Goal: Check status: Check status

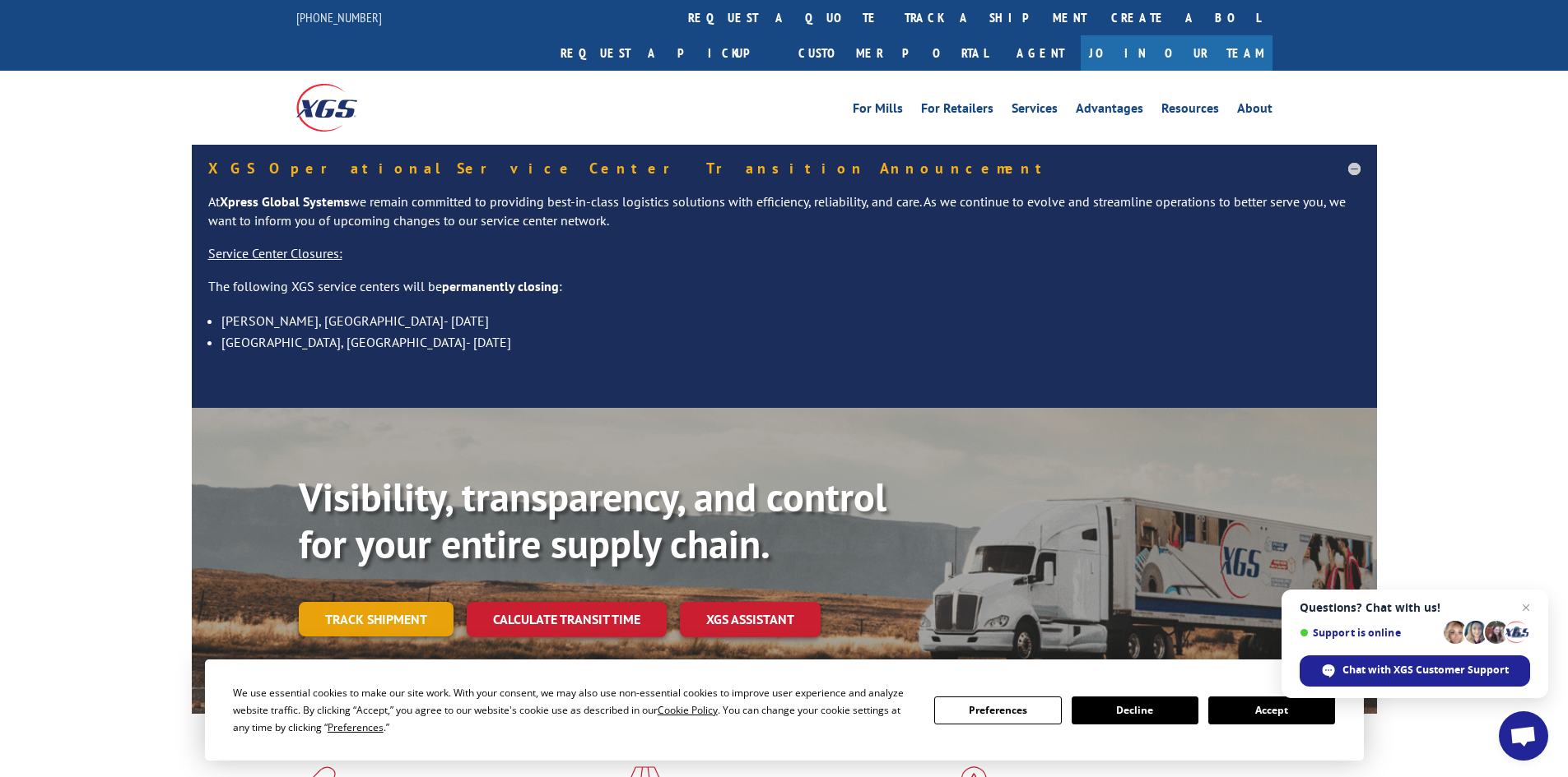
click at [417, 602] on link "Track shipment" at bounding box center [376, 619] width 155 height 34
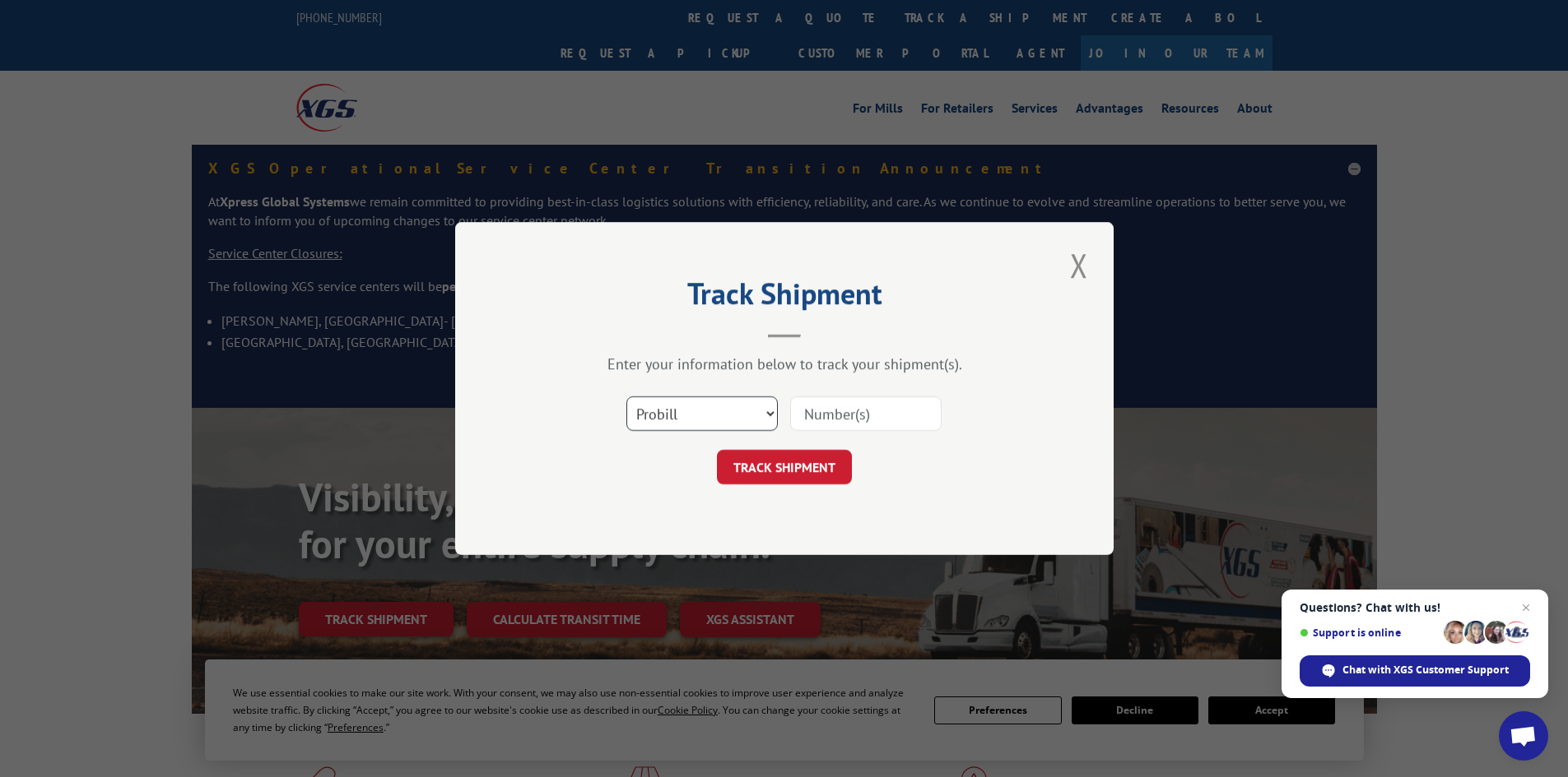
drag, startPoint x: 695, startPoint y: 415, endPoint x: 697, endPoint y: 430, distance: 15.1
click at [695, 416] on select "Select category... Probill BOL PO" at bounding box center [702, 413] width 151 height 34
select select "bol"
click at [626, 396] on select "Select category... Probill BOL PO" at bounding box center [702, 413] width 151 height 34
click at [806, 419] on input at bounding box center [865, 413] width 151 height 34
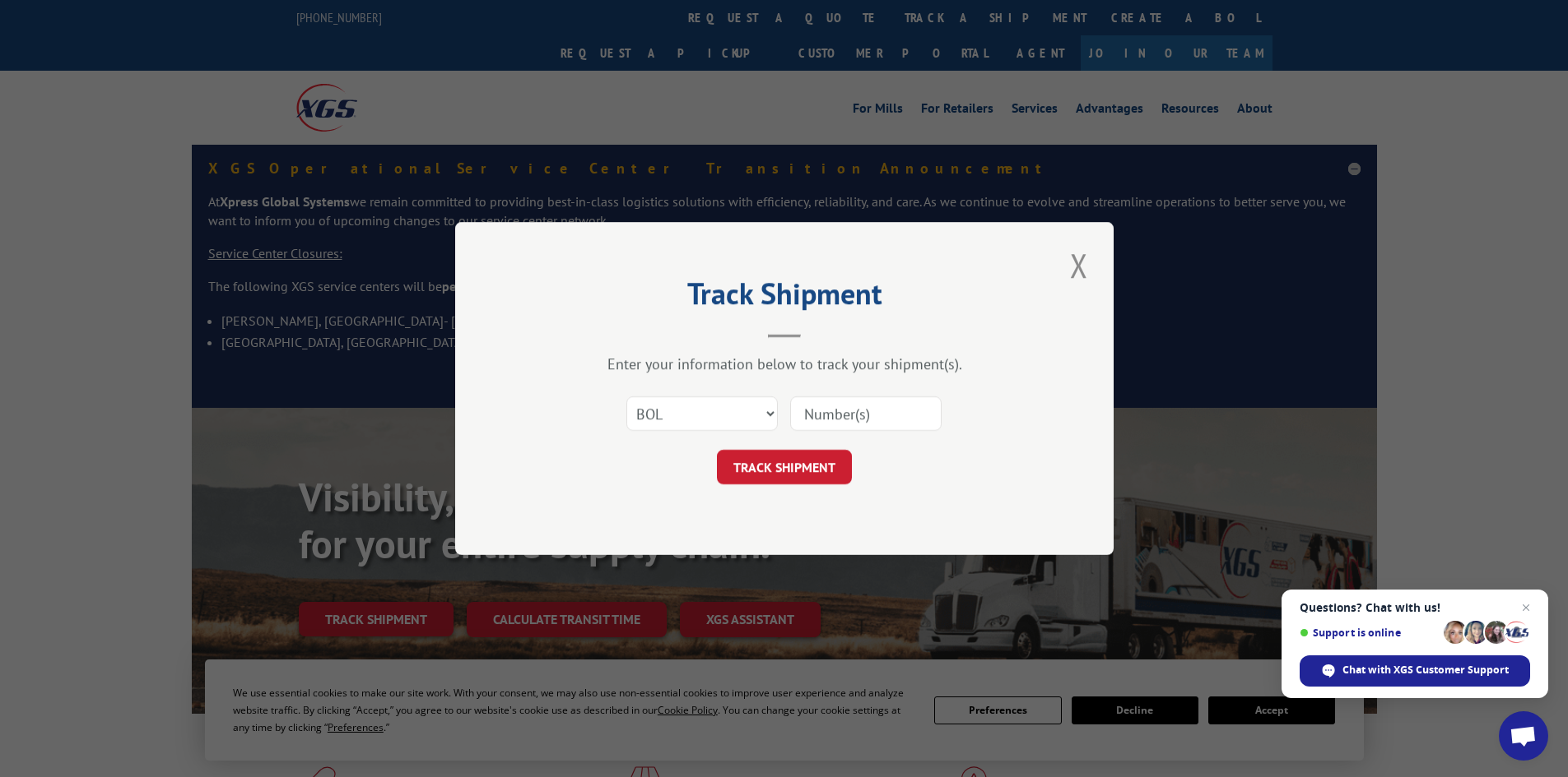
paste input "429236"
type input "429236"
click at [798, 462] on button "TRACK SHIPMENT" at bounding box center [784, 467] width 135 height 34
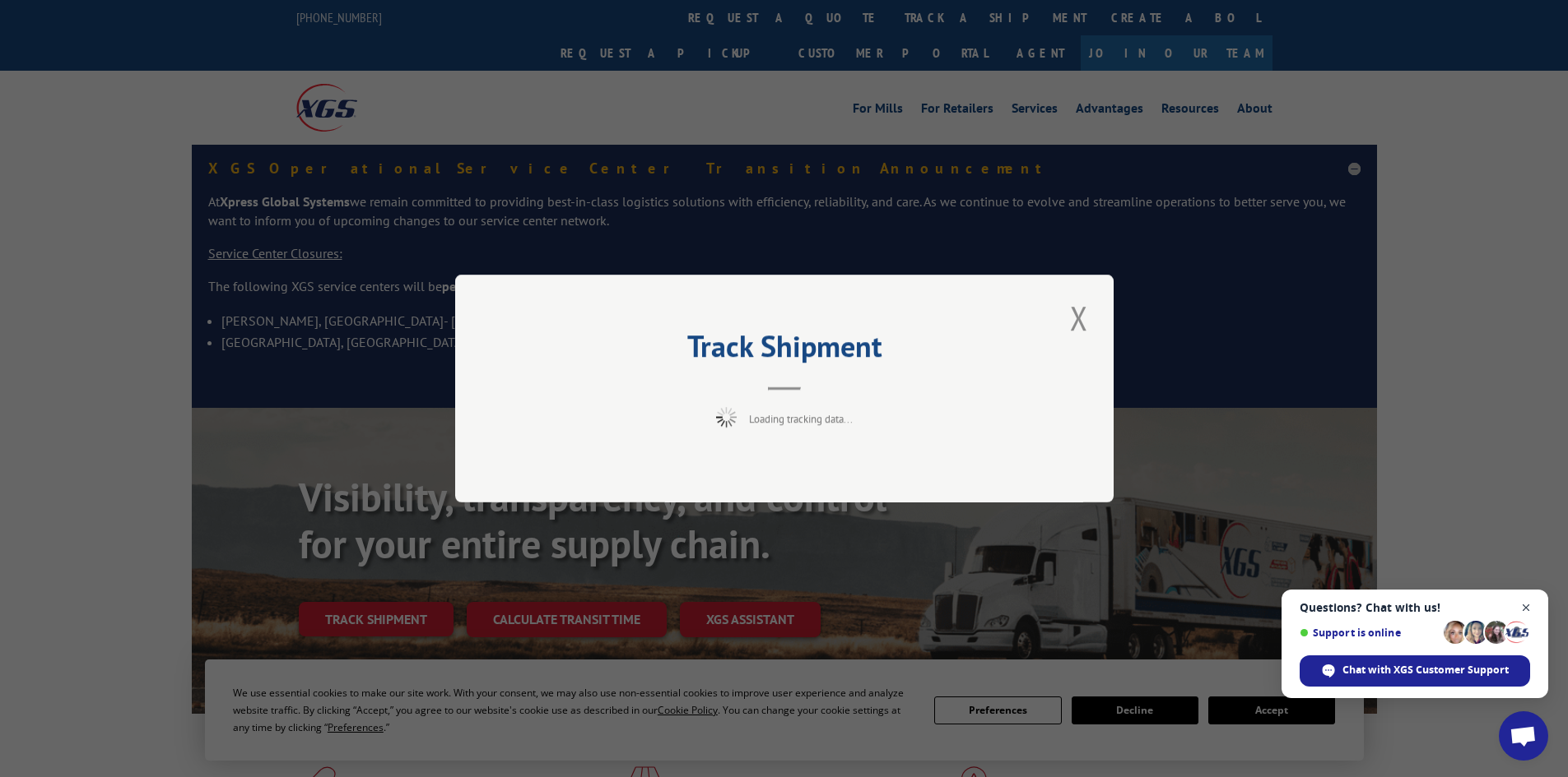
click at [1528, 606] on span "Open chat" at bounding box center [1526, 607] width 20 height 20
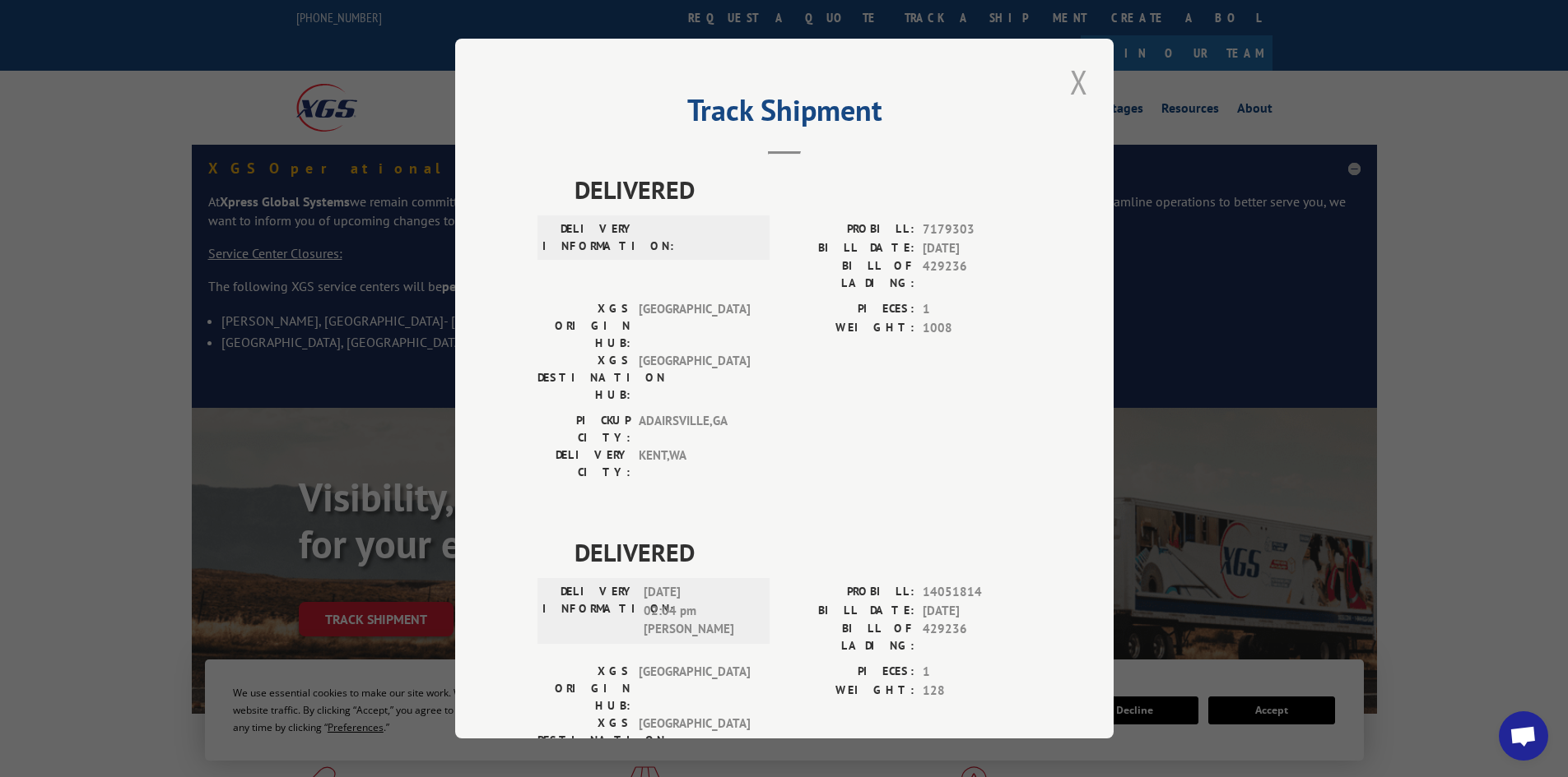
click at [1076, 85] on button "Close modal" at bounding box center [1079, 81] width 28 height 45
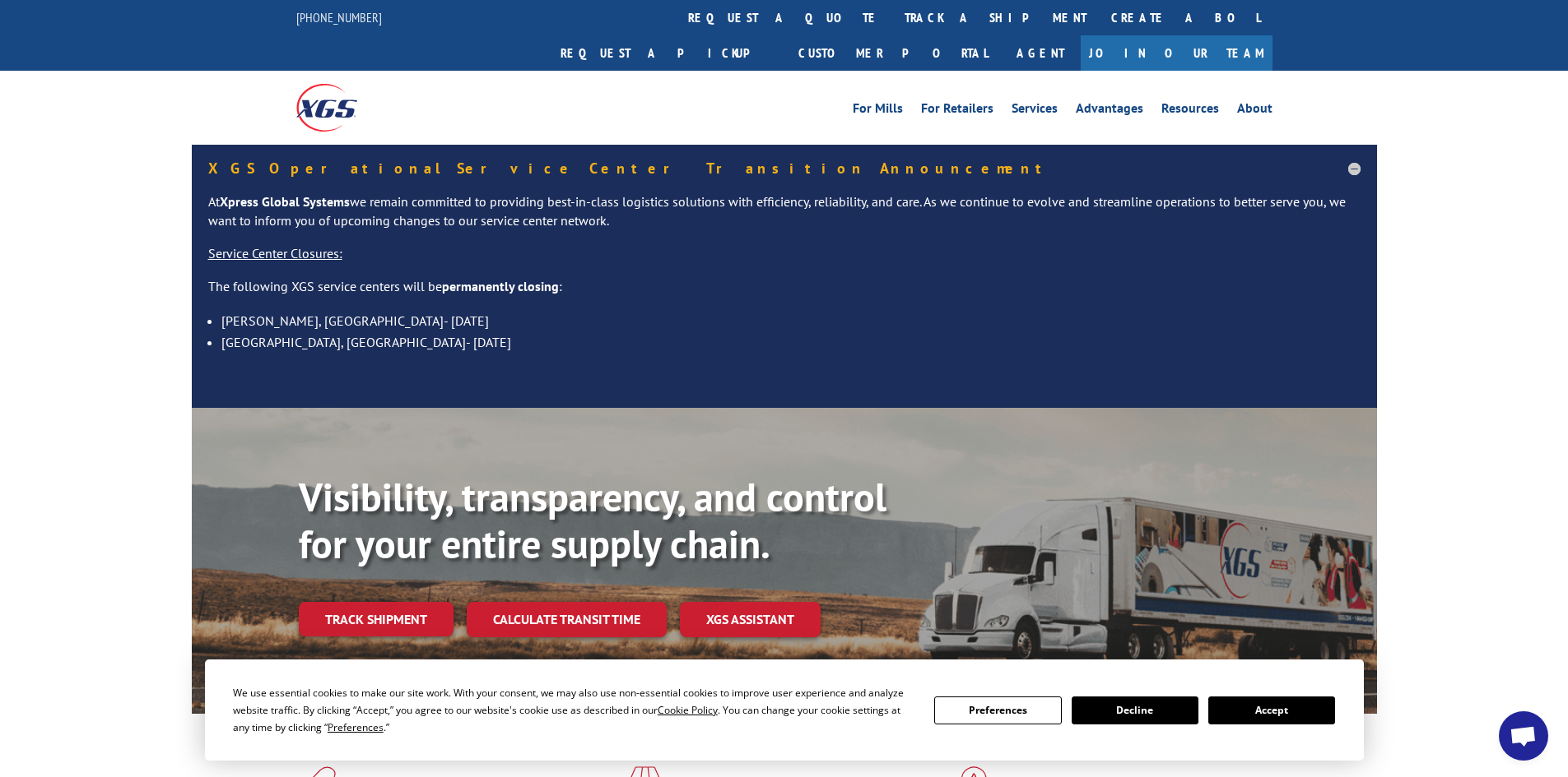
click at [360, 608] on div "Visibility, transparency, and control for your entire supply chain. Track shipm…" at bounding box center [838, 588] width 1078 height 229
click at [363, 602] on link "Track shipment" at bounding box center [376, 619] width 155 height 34
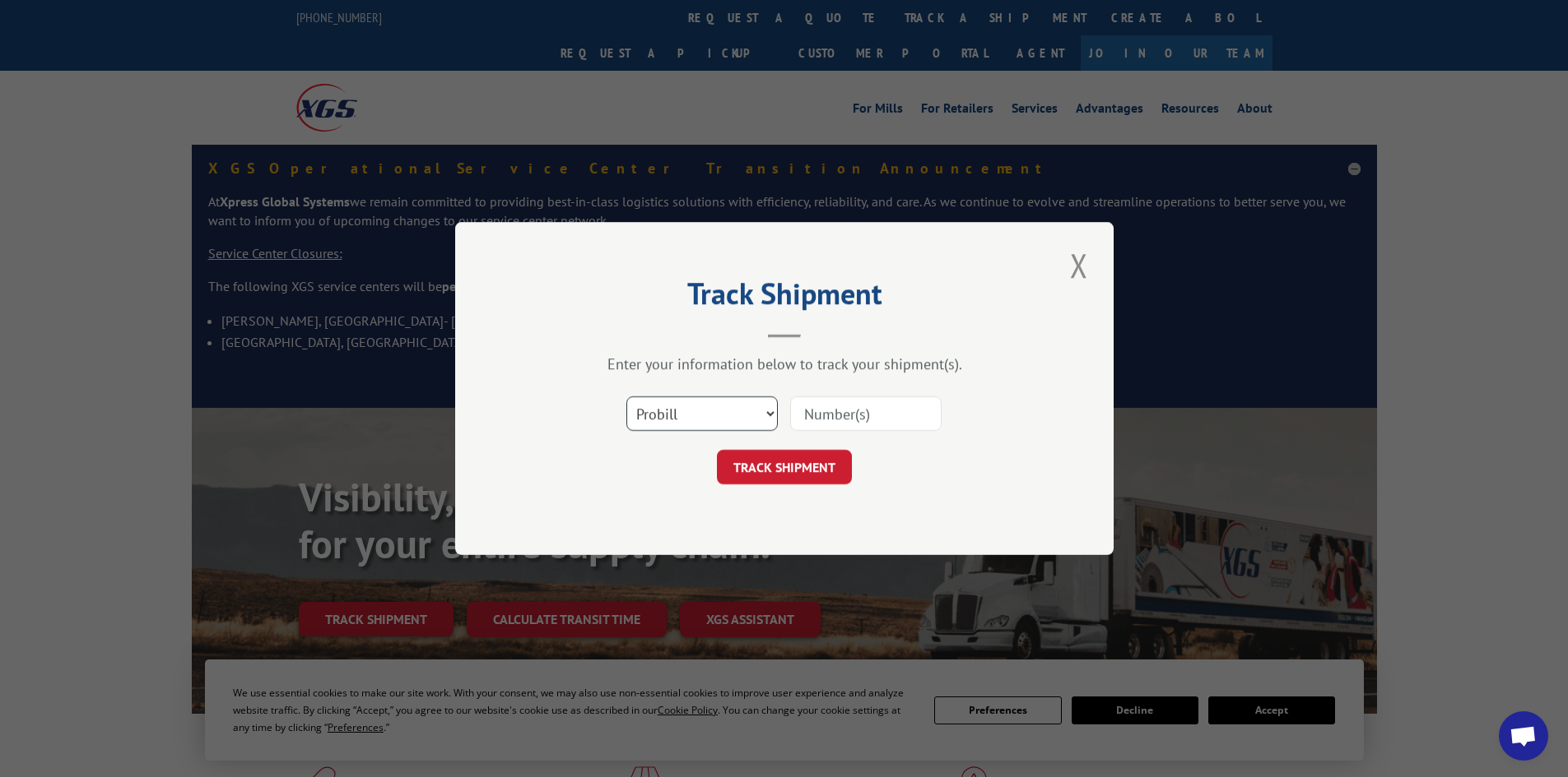
click at [755, 413] on select "Select category... Probill BOL PO" at bounding box center [702, 413] width 151 height 34
select select "bol"
click at [626, 396] on select "Select category... Probill BOL PO" at bounding box center [702, 413] width 151 height 34
click at [807, 421] on input at bounding box center [865, 413] width 151 height 34
paste input "429236"
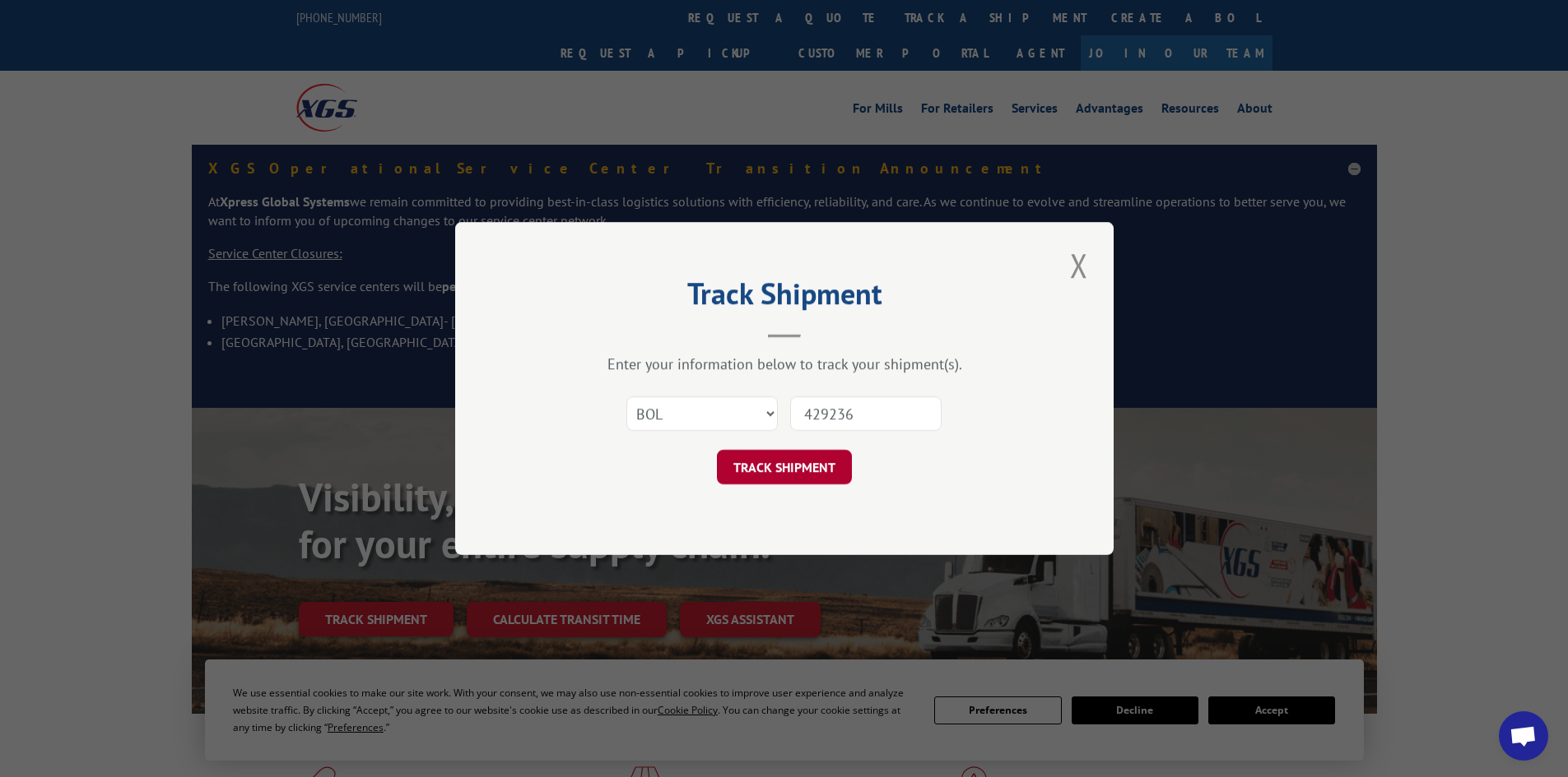
type input "429236"
click at [762, 467] on button "TRACK SHIPMENT" at bounding box center [784, 467] width 135 height 34
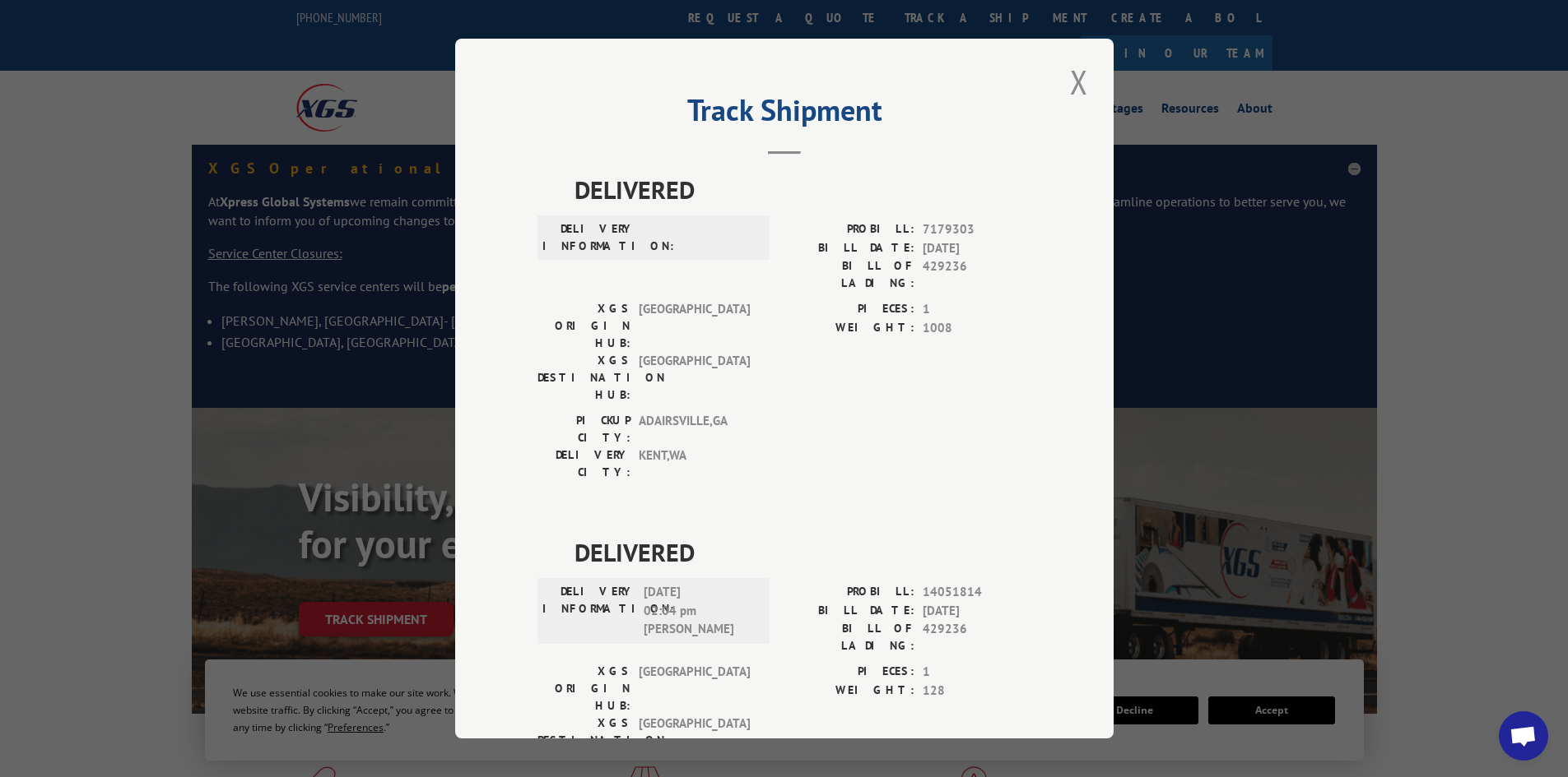
drag, startPoint x: 743, startPoint y: 385, endPoint x: 762, endPoint y: 382, distance: 19.2
click at [746, 412] on div "PICKUP CITY: [GEOGRAPHIC_DATA] , [GEOGRAPHIC_DATA] [GEOGRAPHIC_DATA]: [GEOGRAPH…" at bounding box center [648, 451] width 222 height 77
click at [1065, 77] on button "Close modal" at bounding box center [1079, 81] width 28 height 45
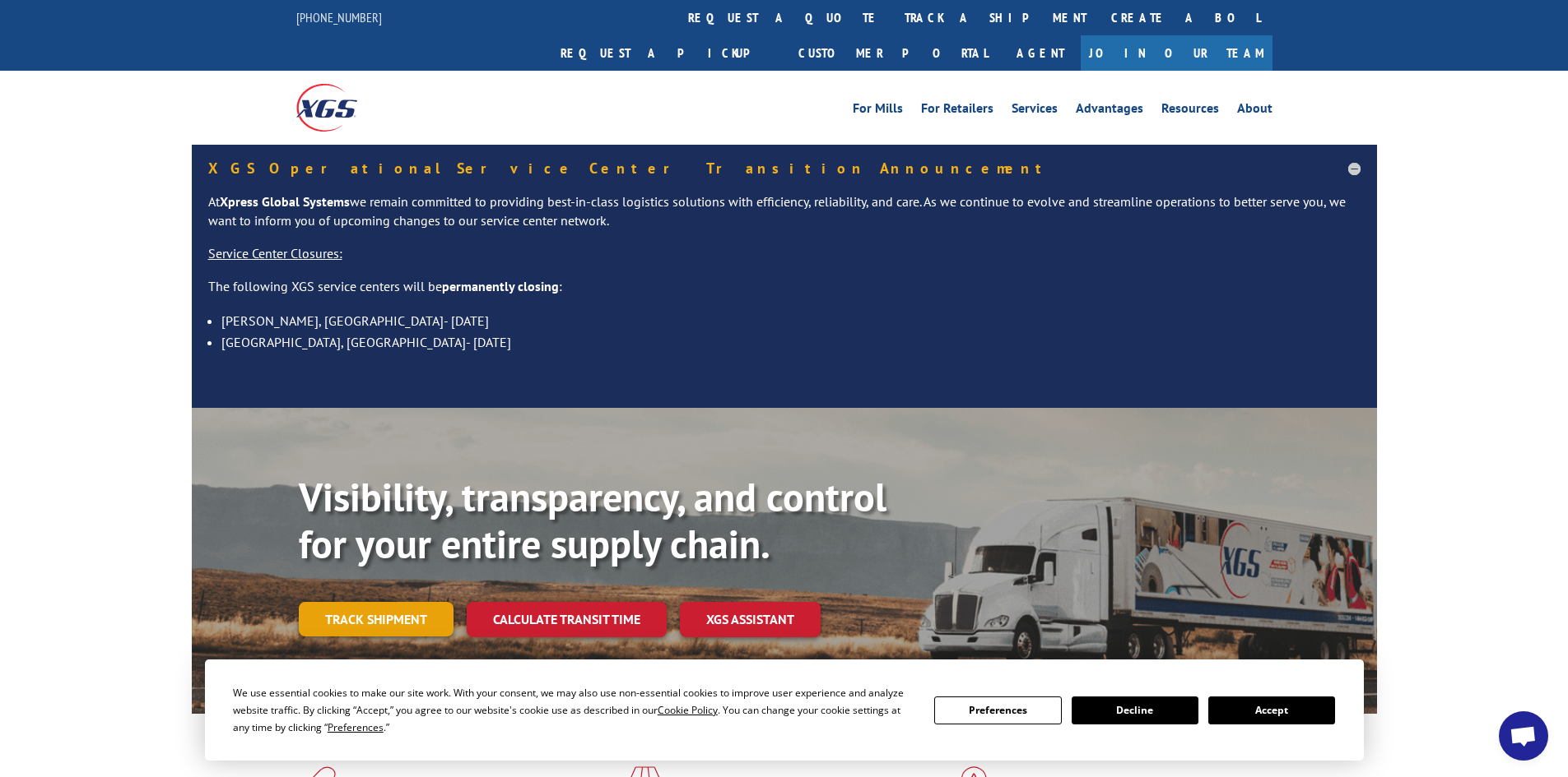
click at [348, 602] on link "Track shipment" at bounding box center [376, 619] width 155 height 34
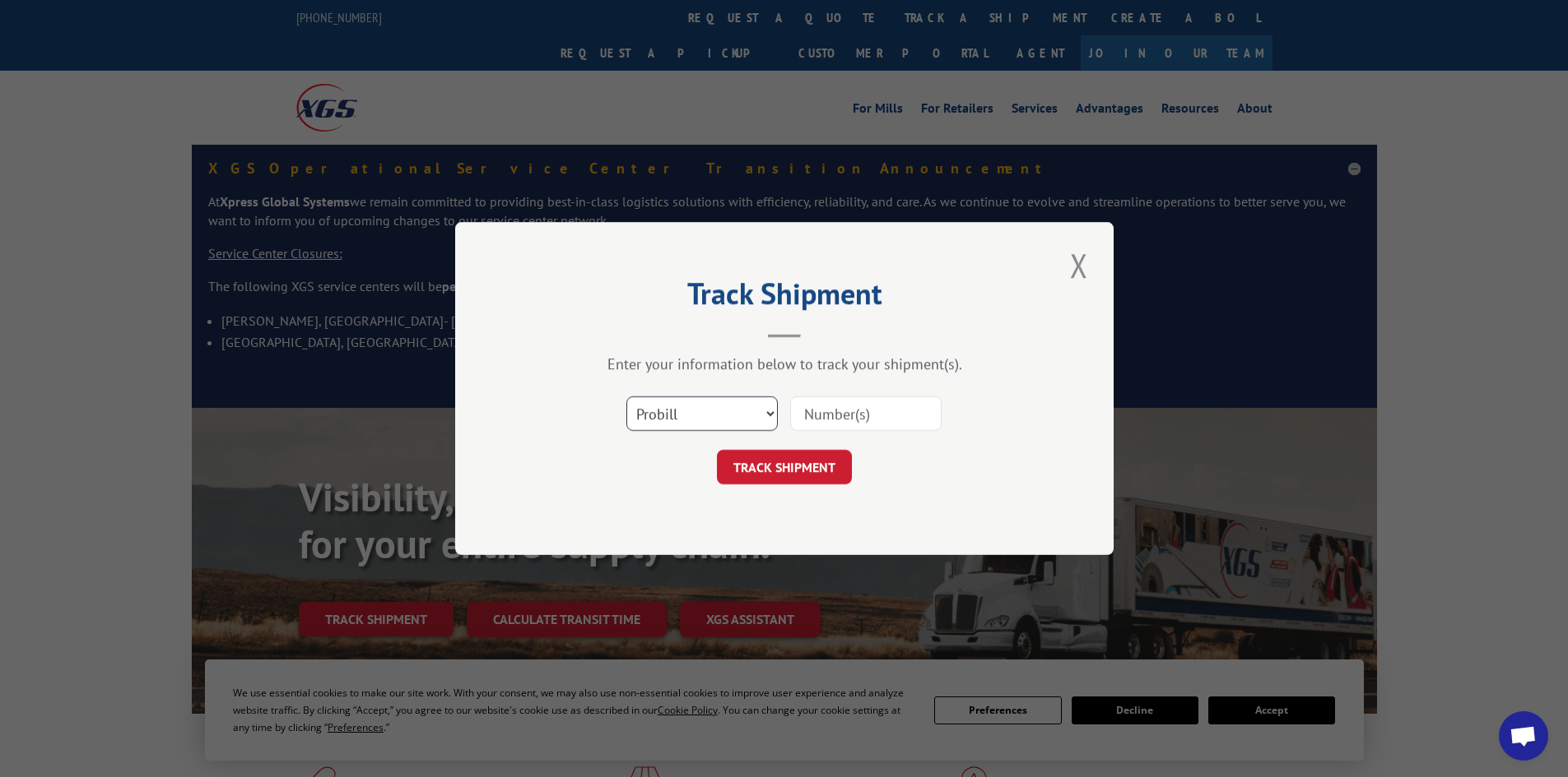
click at [742, 409] on select "Select category... Probill BOL PO" at bounding box center [702, 413] width 151 height 34
select select "bol"
click at [626, 396] on select "Select category... Probill BOL PO" at bounding box center [702, 413] width 151 height 34
click at [838, 418] on input at bounding box center [865, 413] width 151 height 34
paste input "429236"
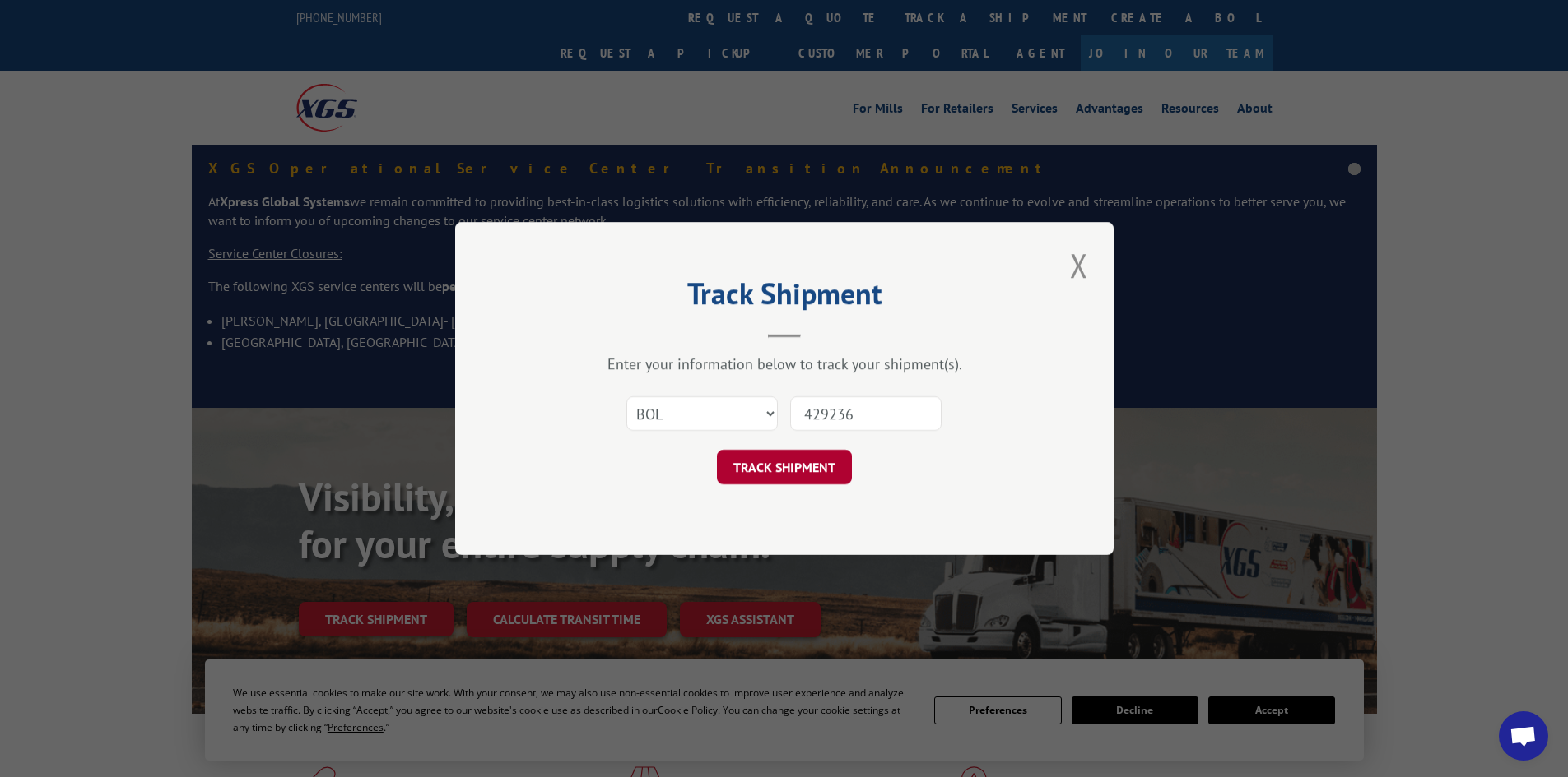
type input "429236"
click at [794, 461] on button "TRACK SHIPMENT" at bounding box center [784, 467] width 135 height 34
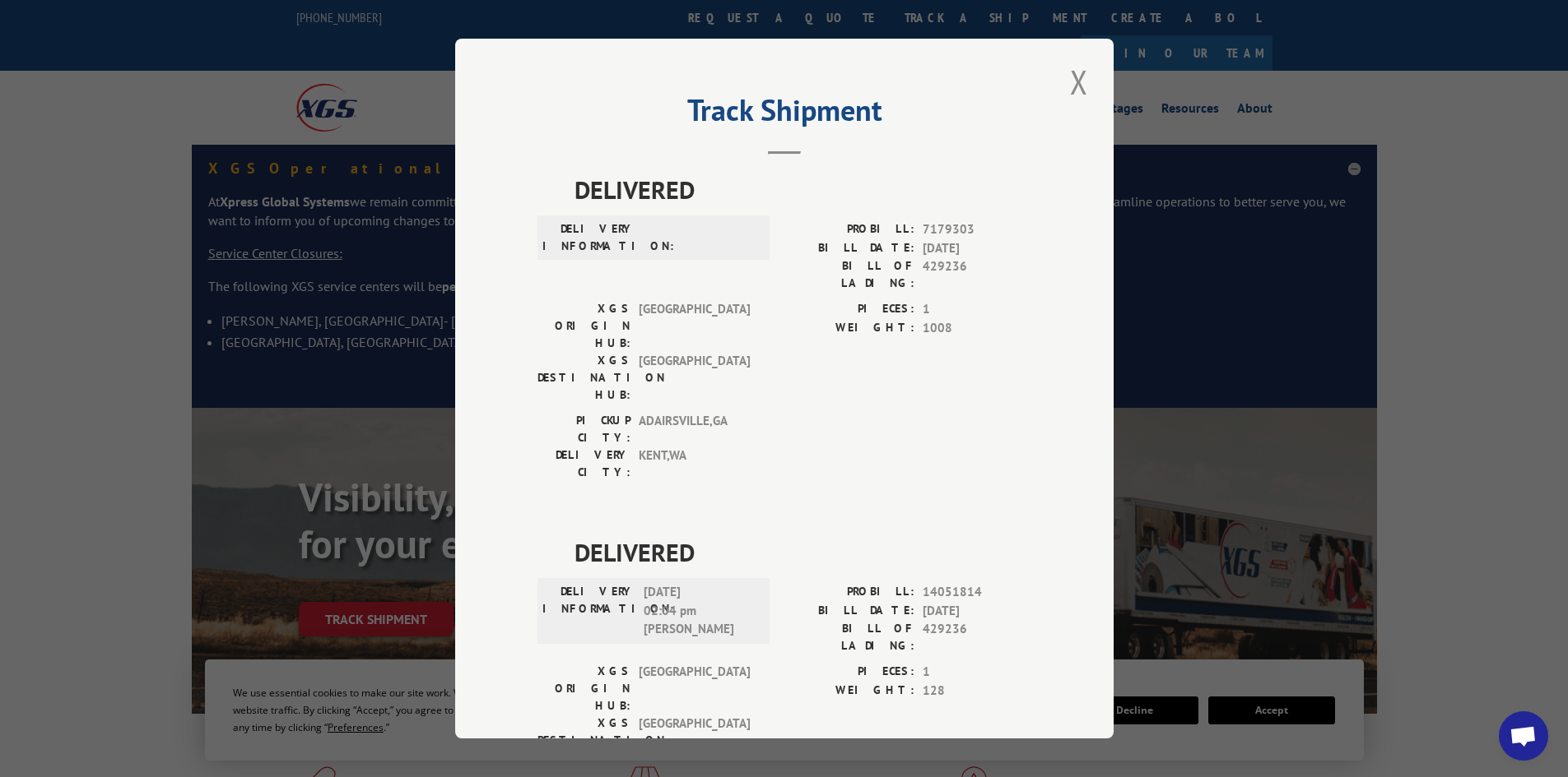
click at [960, 427] on div "DELIVERED DELIVERY INFORMATION: PROBILL: 7179303 BILL DATE: [DATE] BILL OF LADI…" at bounding box center [784, 715] width 493 height 1088
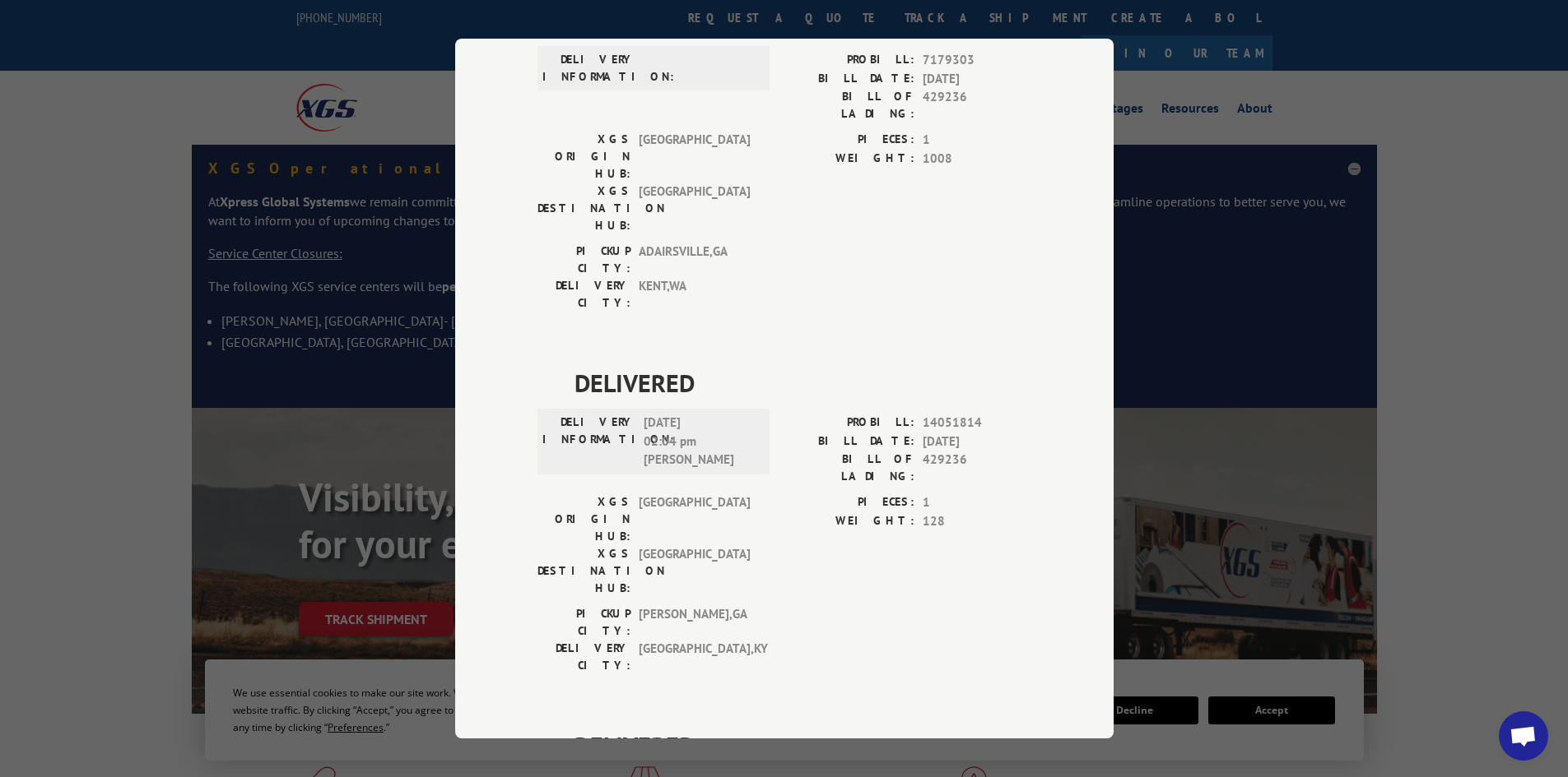
scroll to position [58, 0]
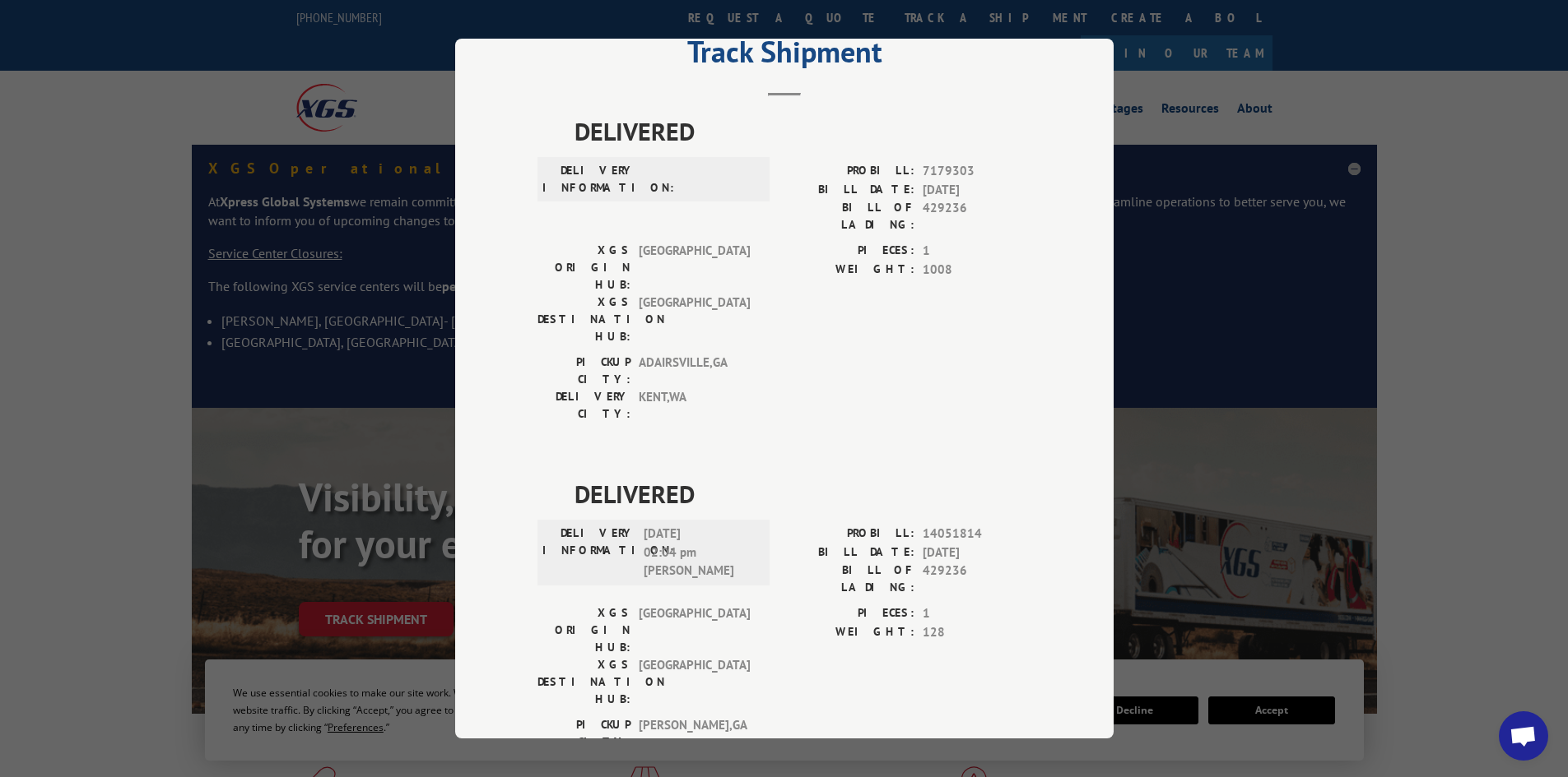
click at [824, 353] on div "PICKUP CITY: [GEOGRAPHIC_DATA] , [GEOGRAPHIC_DATA] [GEOGRAPHIC_DATA]: [GEOGRAPH…" at bounding box center [784, 392] width 493 height 77
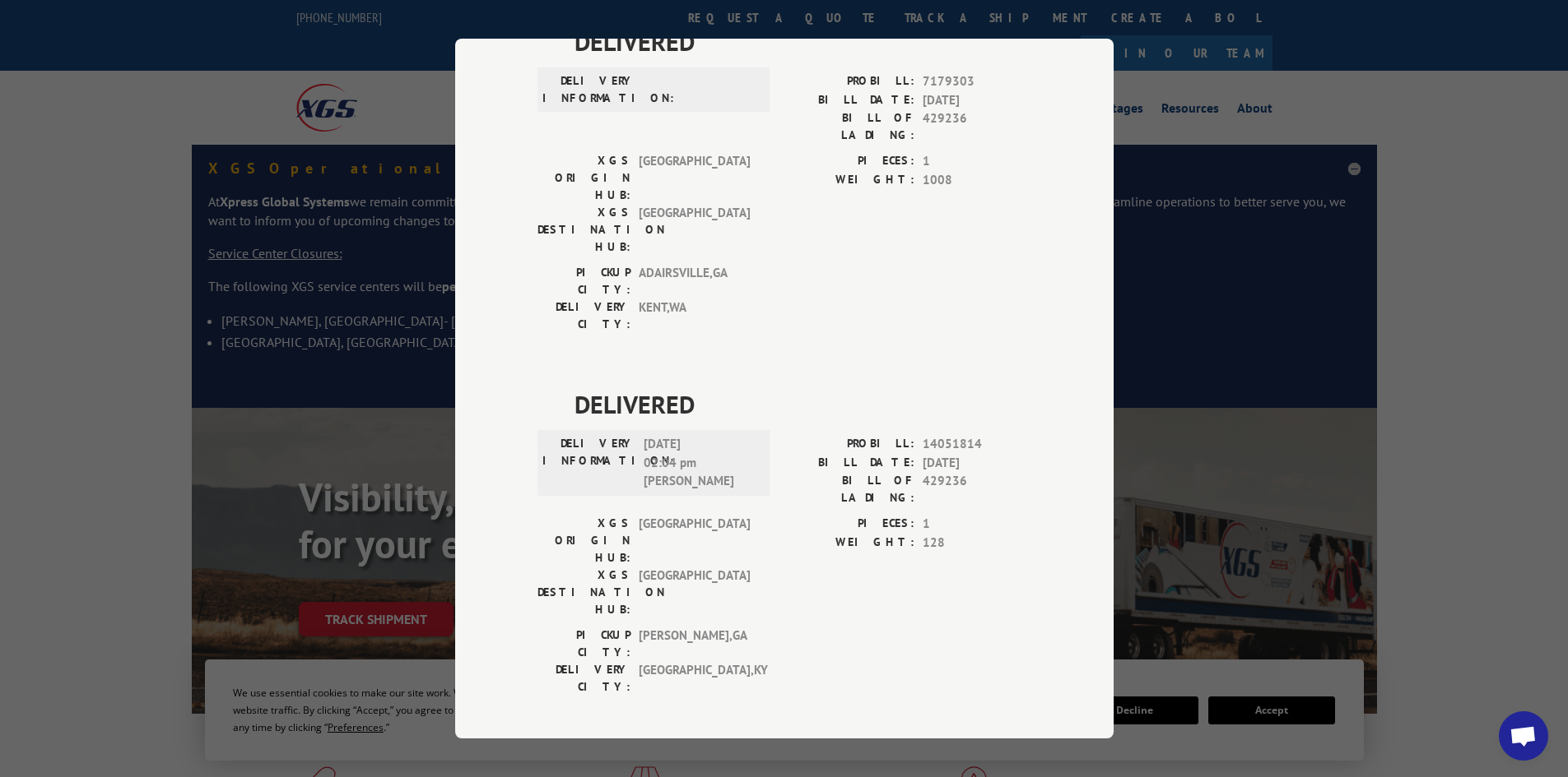
scroll to position [149, 0]
drag, startPoint x: 598, startPoint y: 6, endPoint x: 793, endPoint y: 109, distance: 220.5
click at [793, 109] on label "BILL OF LADING:" at bounding box center [850, 125] width 130 height 34
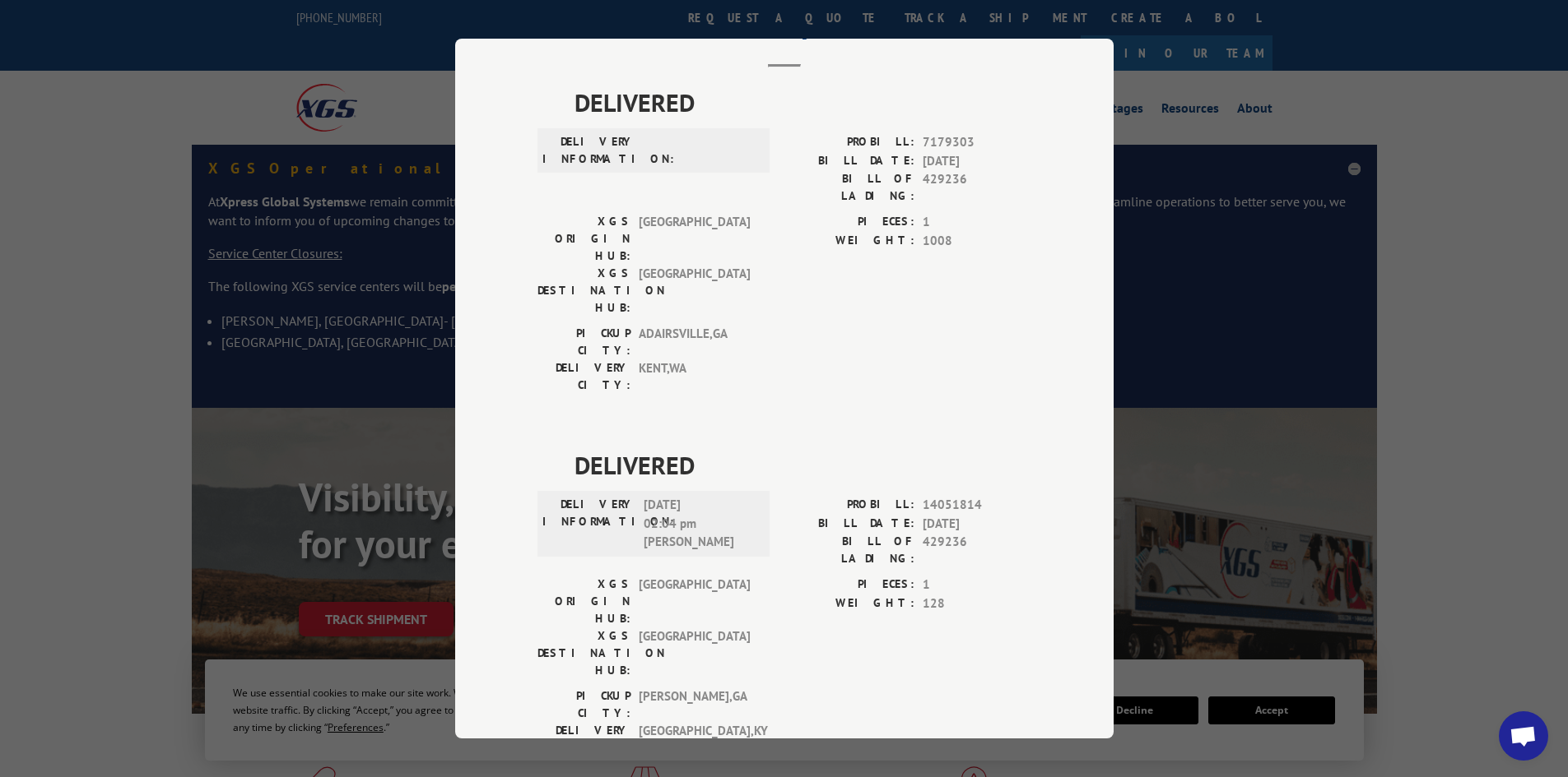
scroll to position [0, 0]
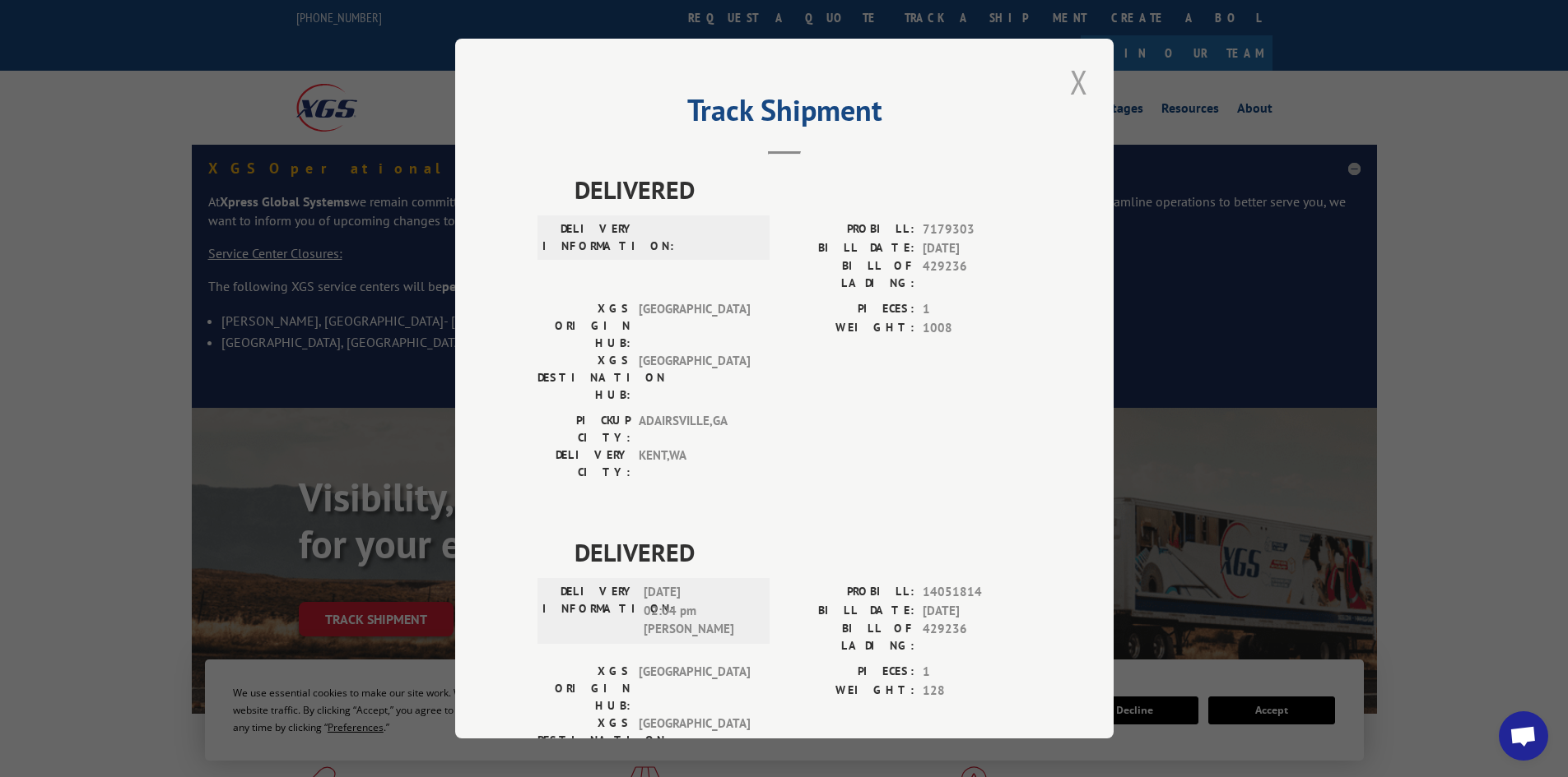
click at [1072, 88] on button "Close modal" at bounding box center [1079, 81] width 28 height 45
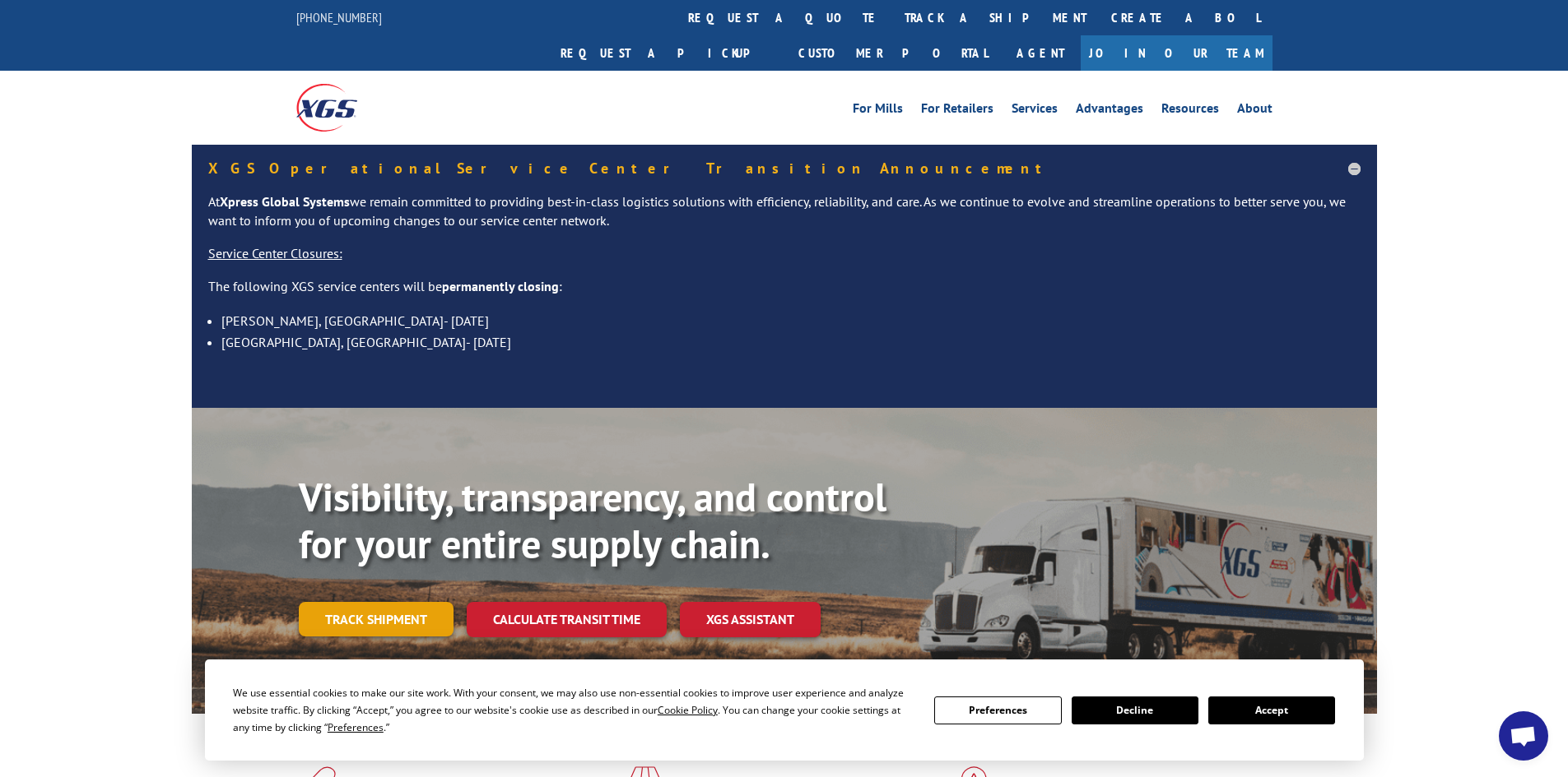
click at [344, 602] on link "Track shipment" at bounding box center [376, 619] width 155 height 34
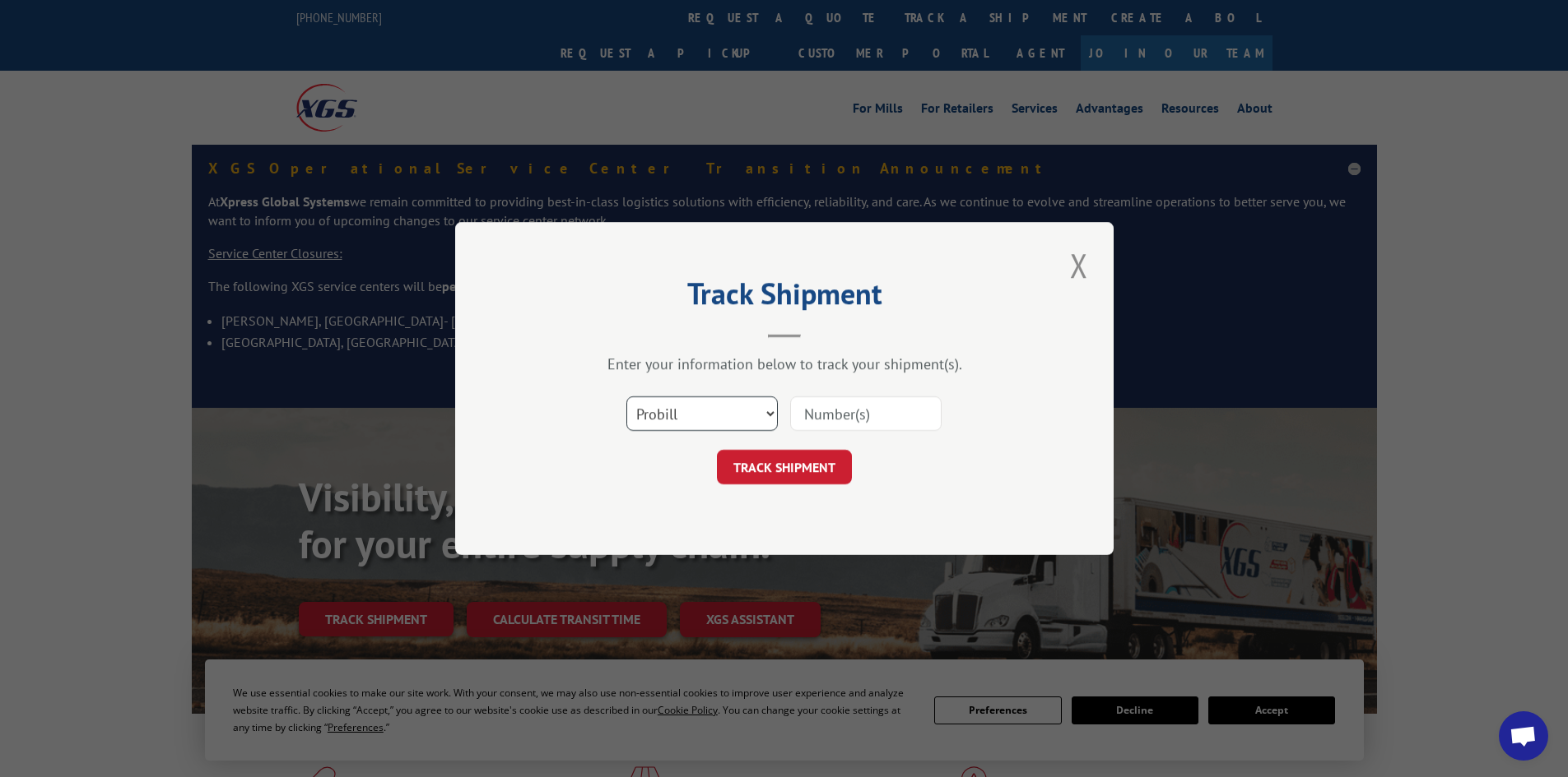
click at [660, 415] on select "Select category... Probill BOL PO" at bounding box center [702, 413] width 151 height 34
select select "bol"
click at [626, 396] on select "Select category... Probill BOL PO" at bounding box center [702, 413] width 151 height 34
click at [838, 411] on input at bounding box center [865, 413] width 151 height 34
paste input "429236"
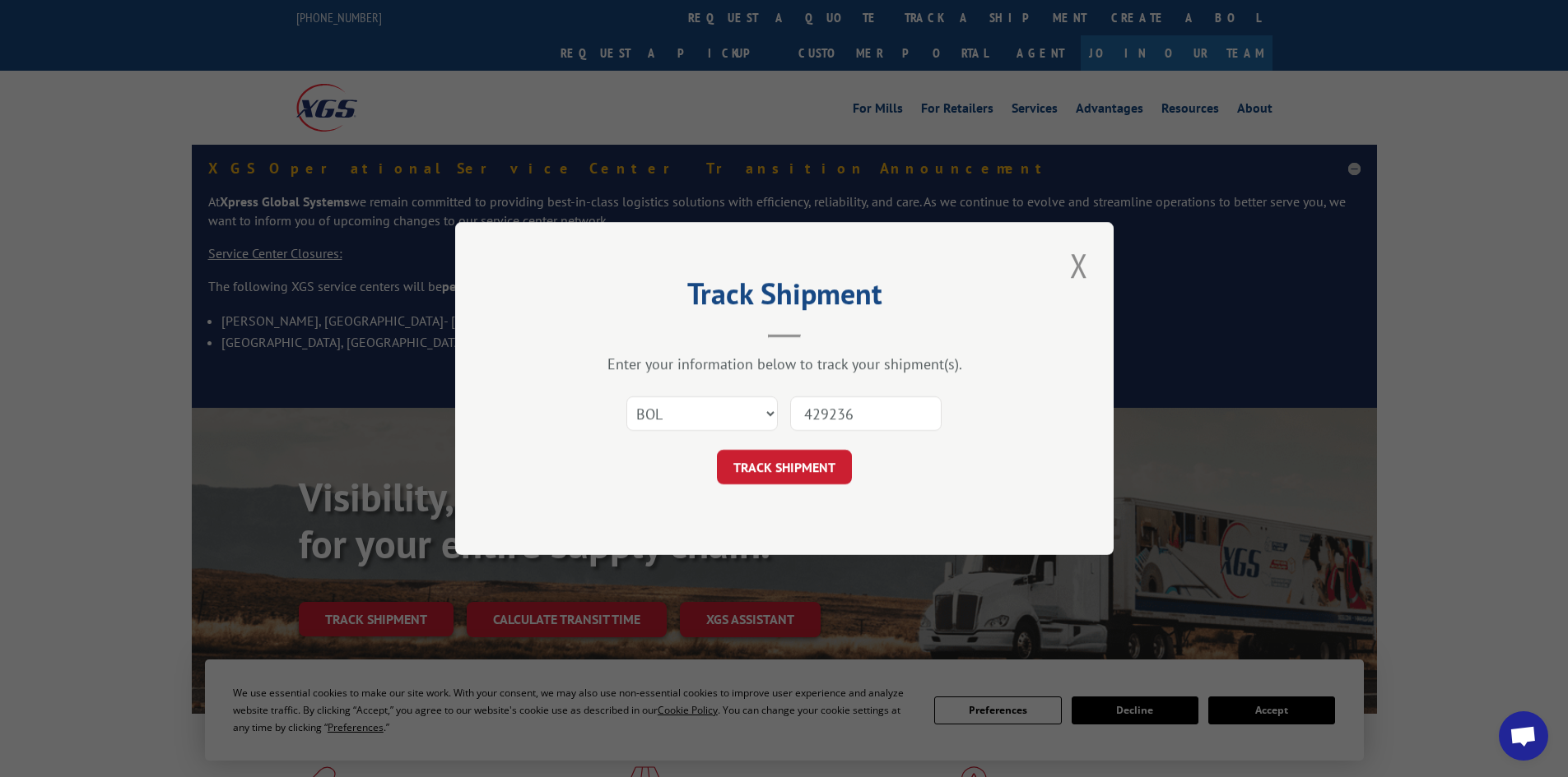
type input "429236"
drag, startPoint x: 882, startPoint y: 415, endPoint x: 737, endPoint y: 406, distance: 145.3
click at [737, 406] on div "Select category... Probill BOL PO 429236" at bounding box center [784, 414] width 493 height 54
paste input "0894141133"
type input "0894141133"
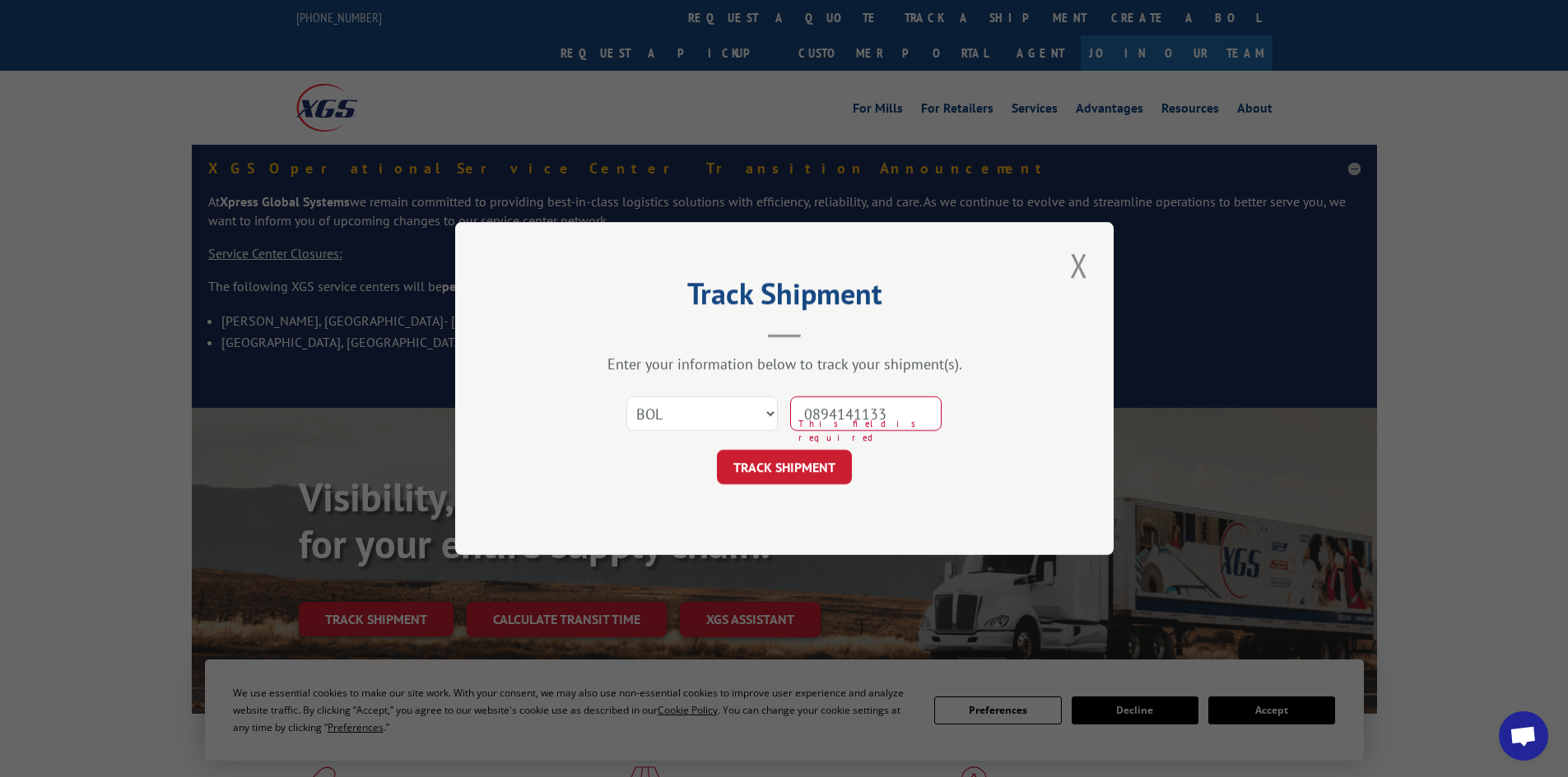
click at [717, 450] on button "TRACK SHIPMENT" at bounding box center [784, 467] width 135 height 34
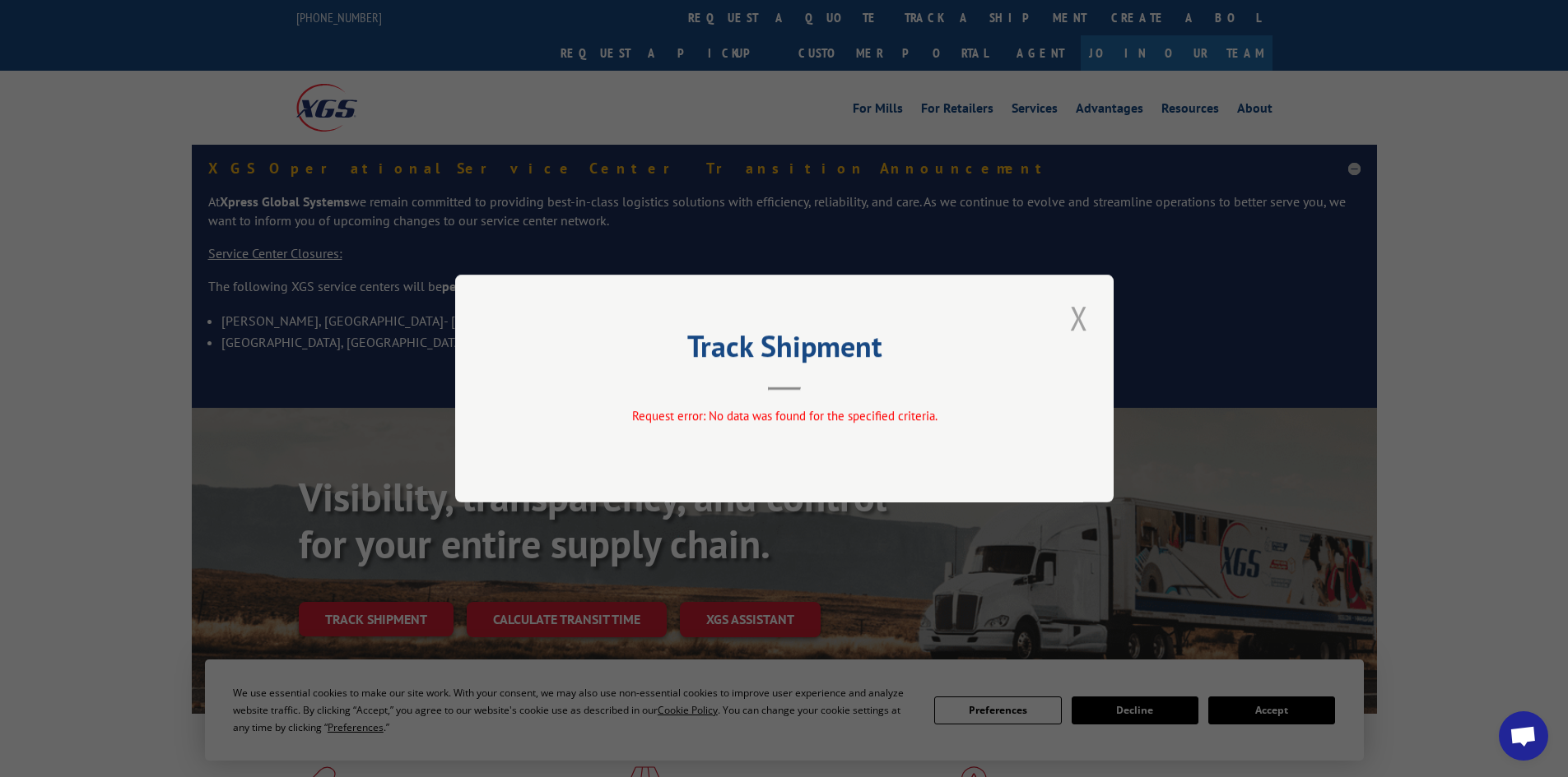
click at [1072, 323] on button "Close modal" at bounding box center [1079, 317] width 28 height 45
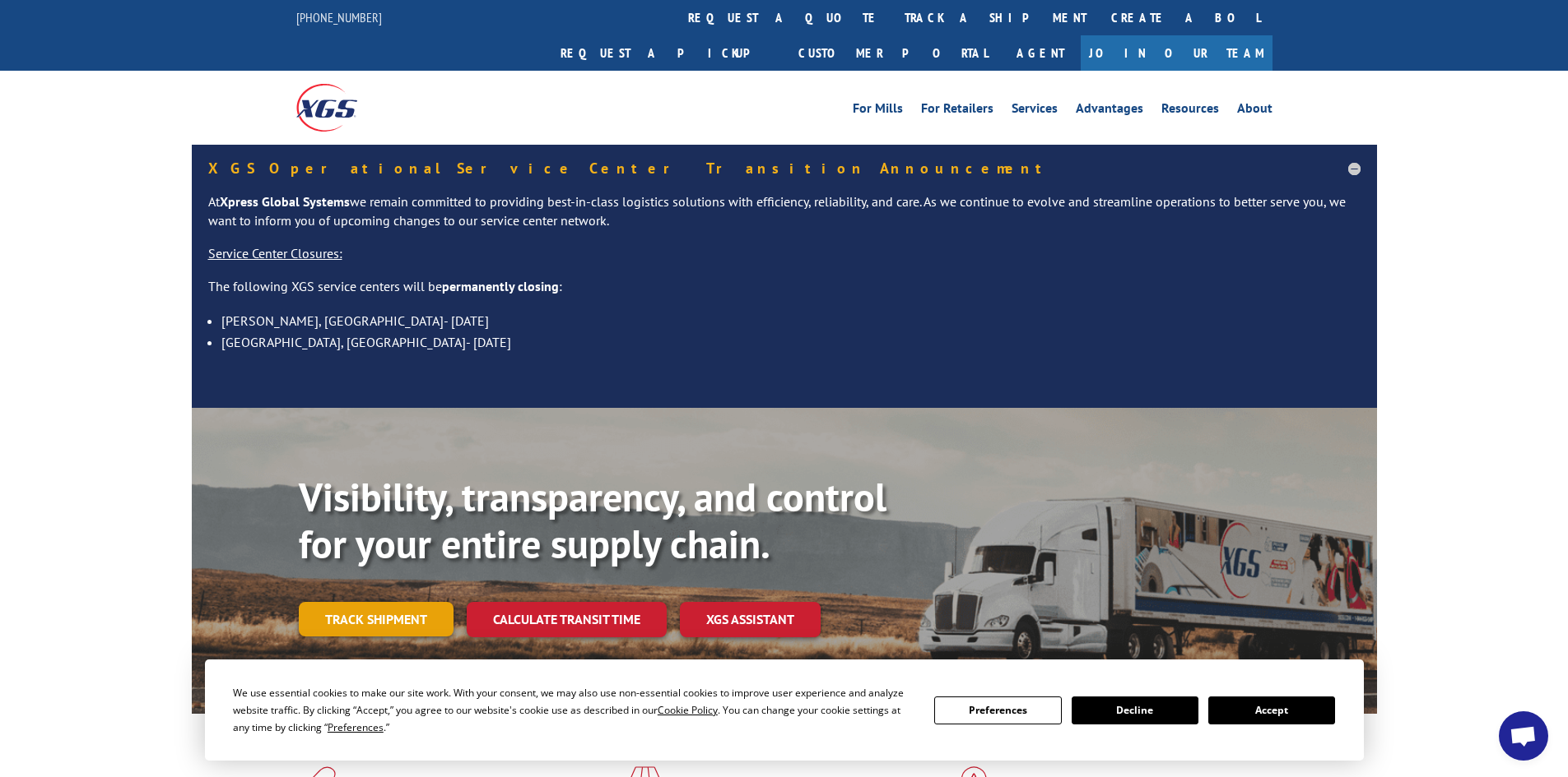
click at [394, 602] on link "Track shipment" at bounding box center [376, 619] width 155 height 34
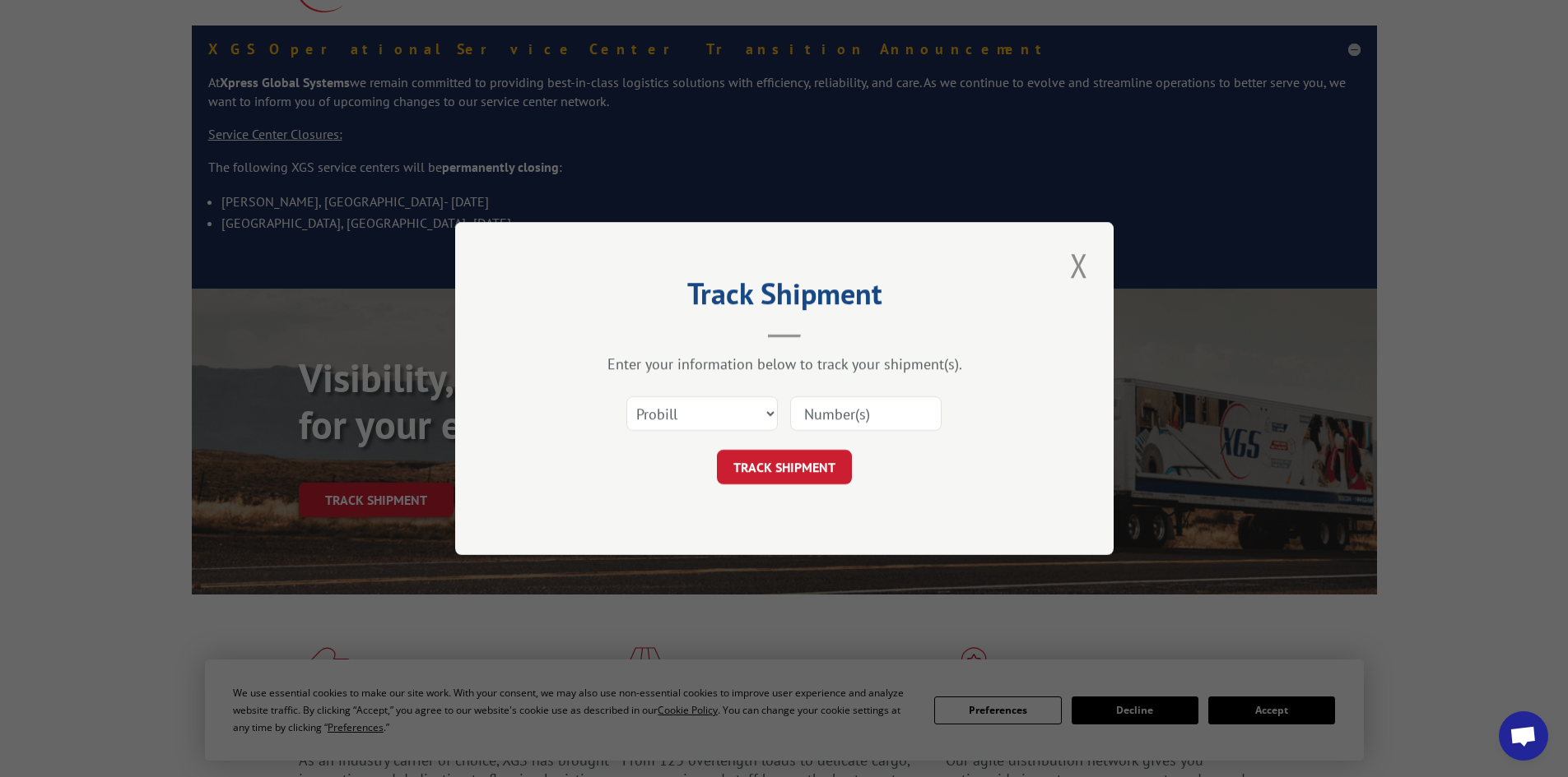
scroll to position [247, 0]
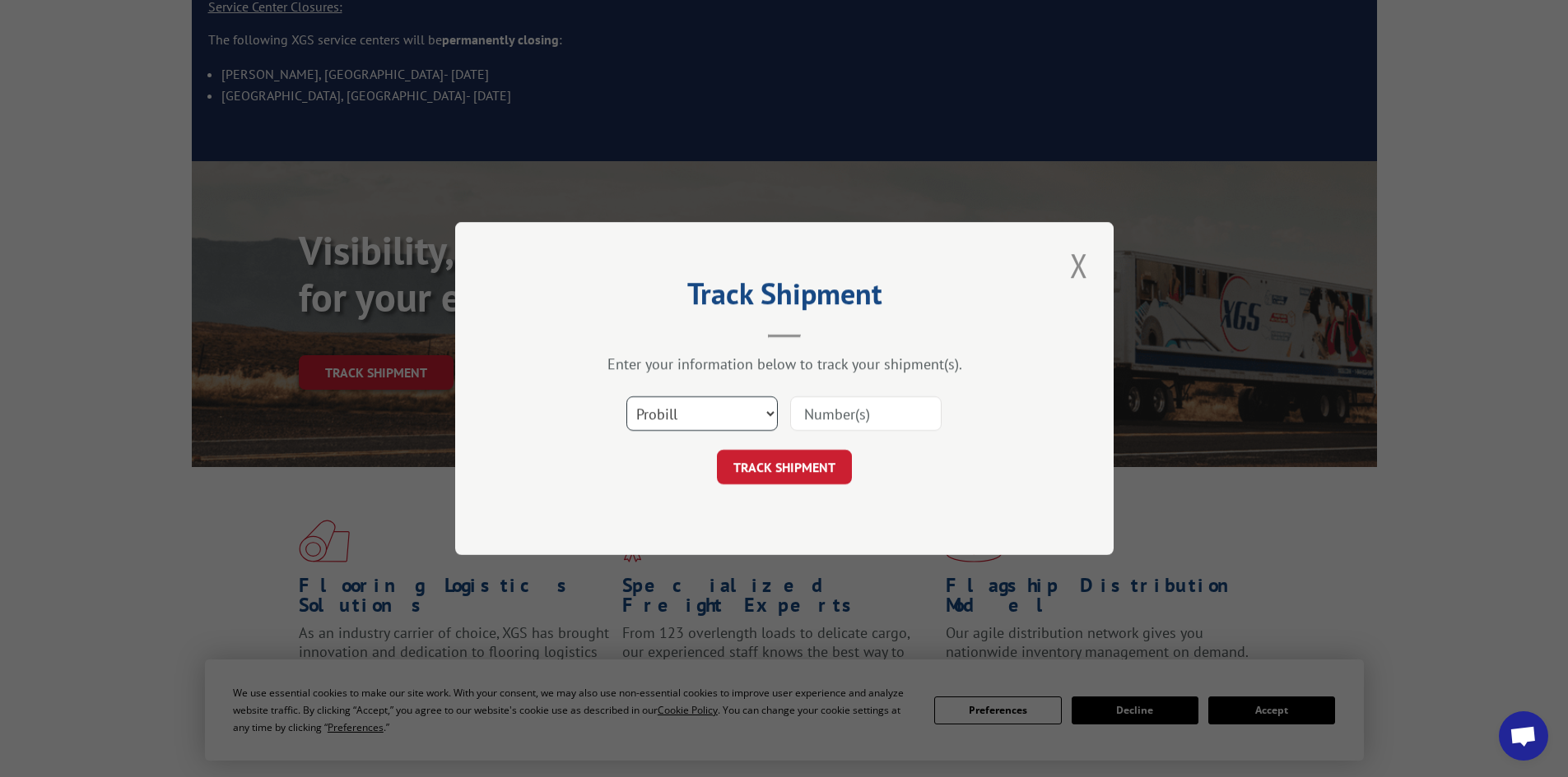
click at [672, 427] on select "Select category... Probill BOL PO" at bounding box center [702, 413] width 151 height 34
click at [626, 396] on select "Select category... Probill BOL PO" at bounding box center [702, 413] width 151 height 34
click at [870, 421] on input at bounding box center [865, 413] width 151 height 34
drag, startPoint x: 870, startPoint y: 421, endPoint x: 652, endPoint y: 424, distance: 218.0
click at [652, 412] on select "Select category... Probill BOL PO" at bounding box center [702, 413] width 151 height 34
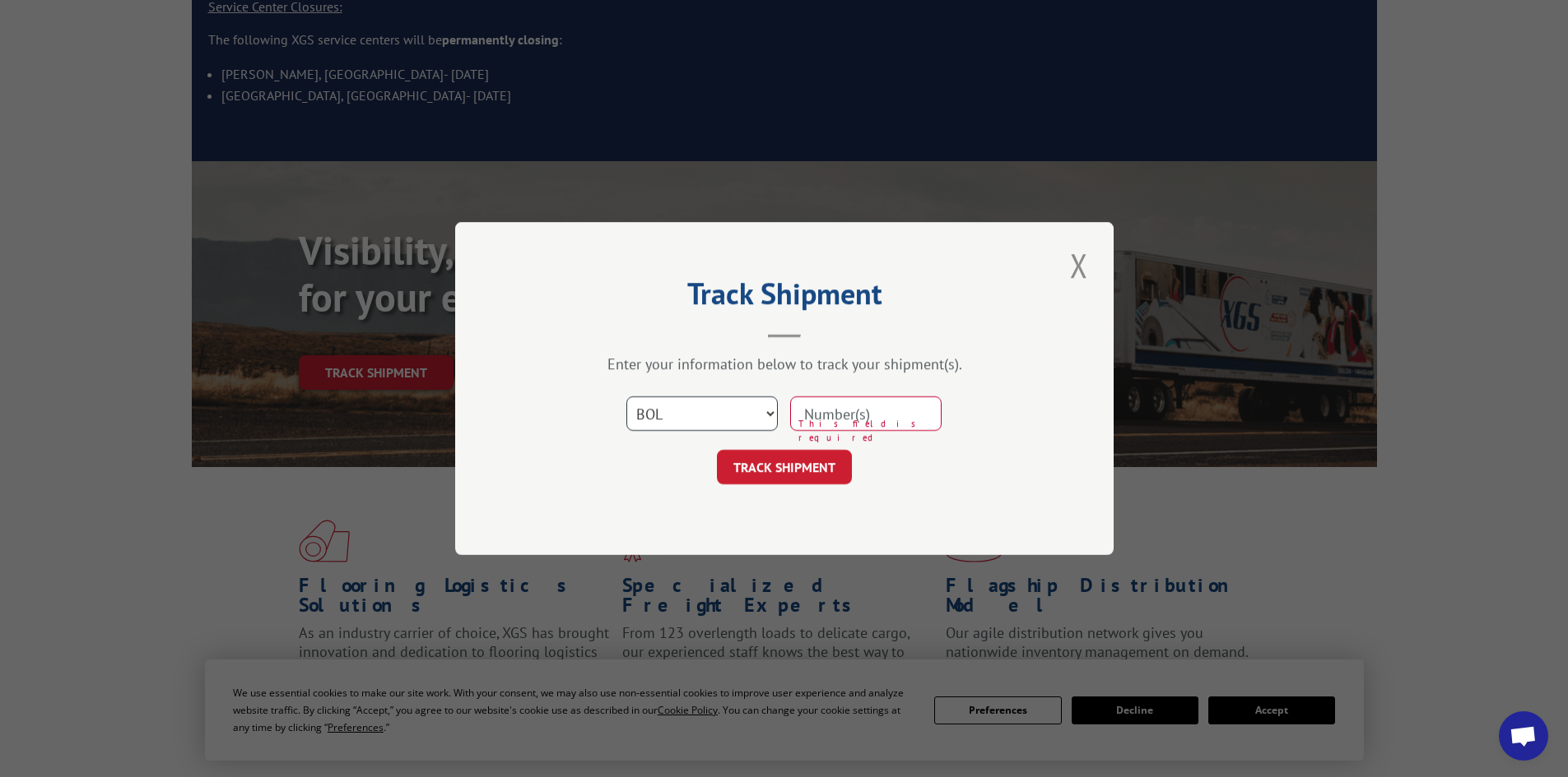
select select "po"
click at [626, 396] on select "Select category... Probill BOL PO" at bounding box center [702, 413] width 151 height 34
click at [872, 407] on input at bounding box center [865, 413] width 151 height 34
paste input "63515682"
type input "63515682"
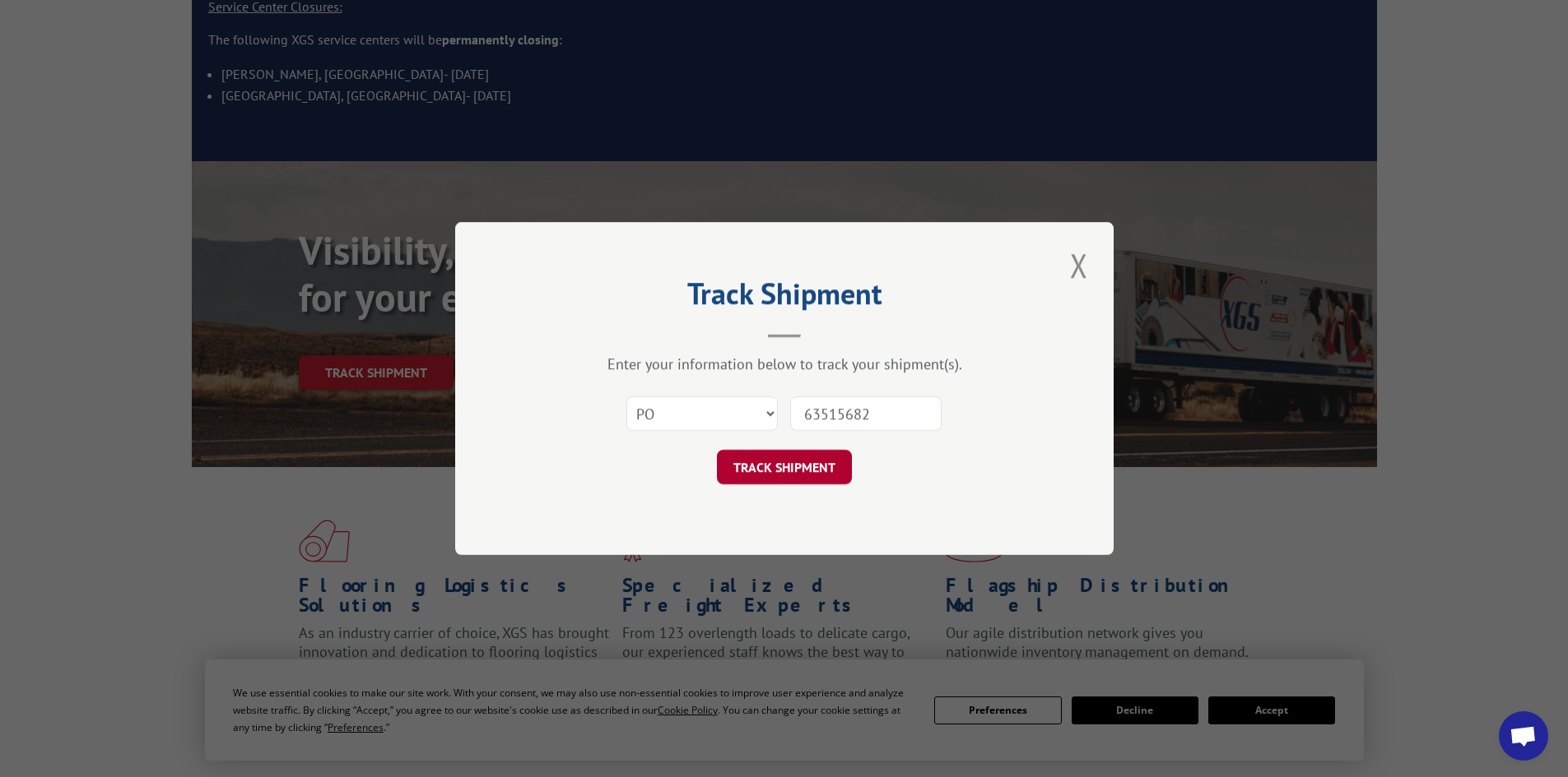
click at [746, 463] on button "TRACK SHIPMENT" at bounding box center [784, 467] width 135 height 34
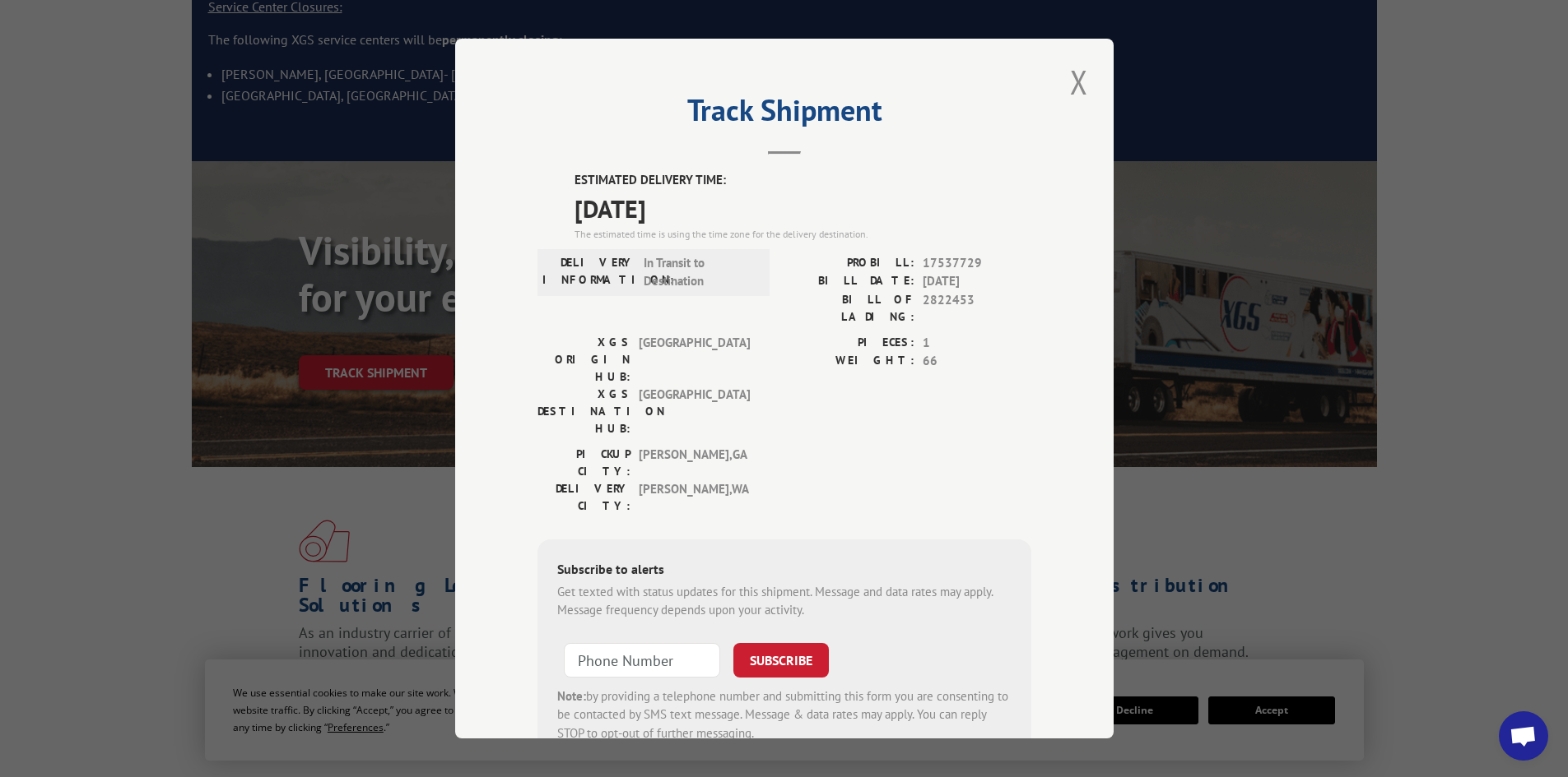
click at [790, 372] on div "PIECES: 1 WEIGHT: 66" at bounding box center [908, 389] width 247 height 112
click at [1081, 84] on button "Close modal" at bounding box center [1079, 81] width 28 height 45
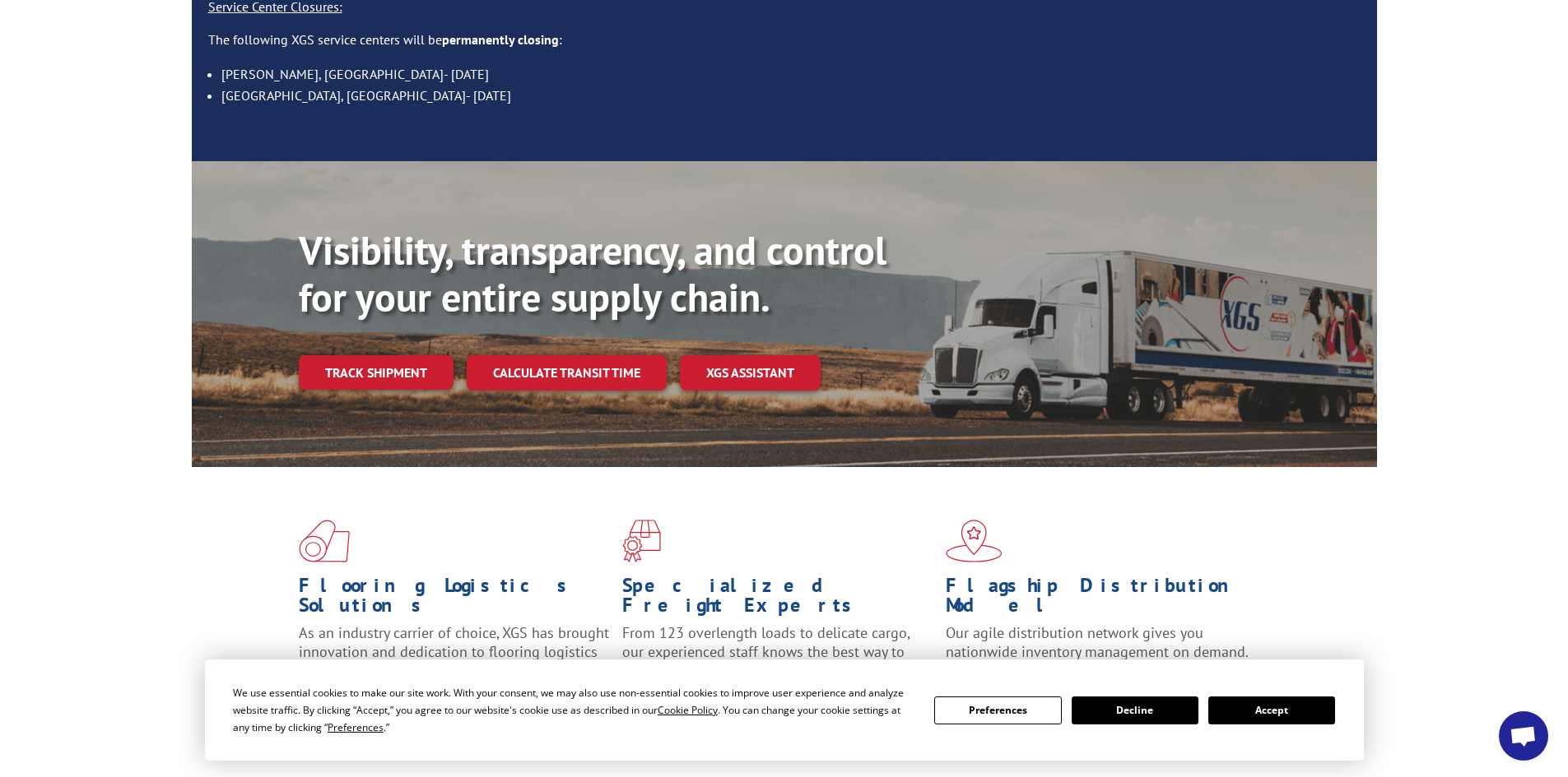
click at [358, 355] on link "Track shipment" at bounding box center [376, 372] width 155 height 34
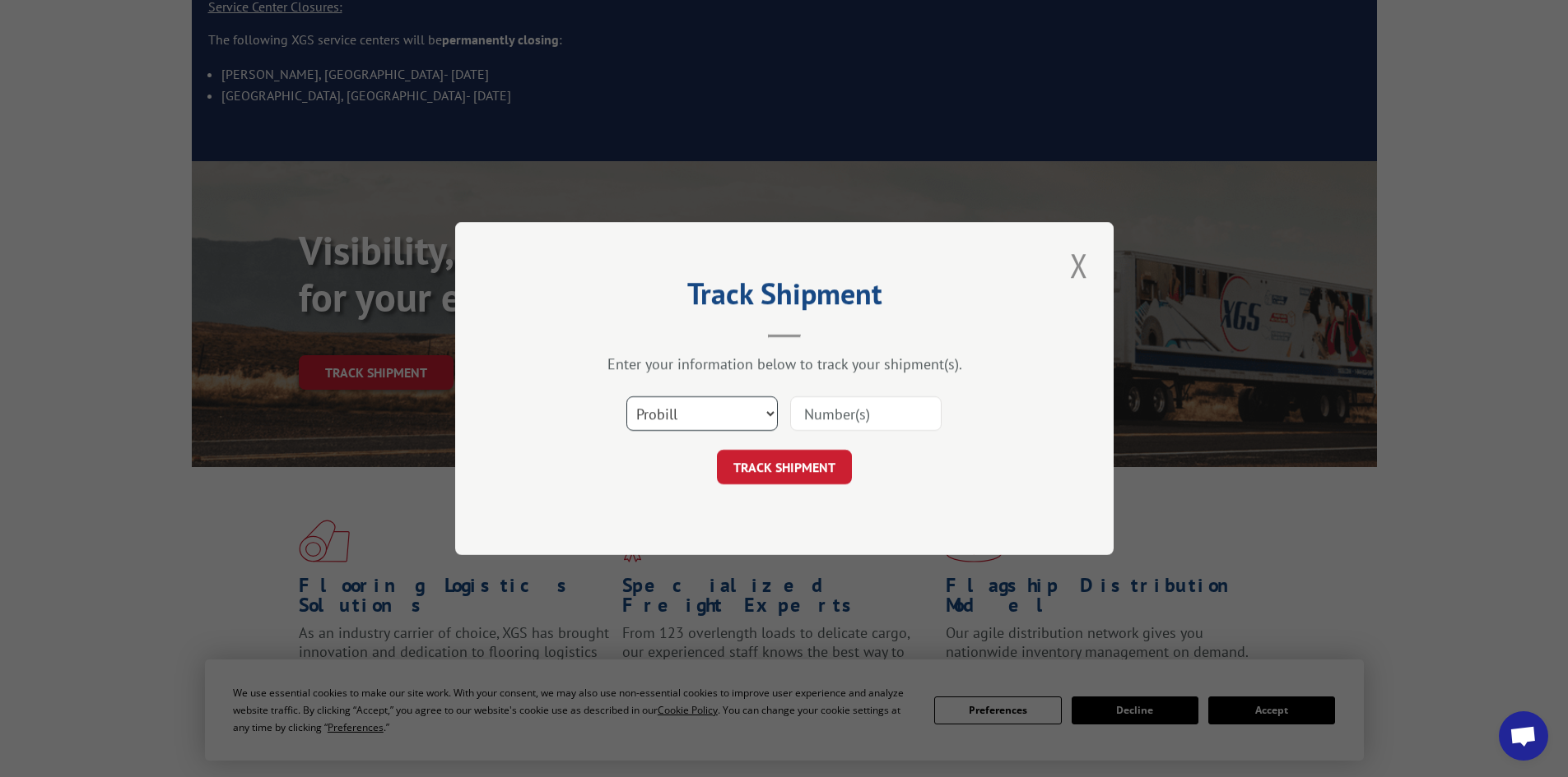
click at [685, 411] on select "Select category... Probill BOL PO" at bounding box center [702, 413] width 151 height 34
select select "bol"
click at [626, 396] on select "Select category... Probill BOL PO" at bounding box center [702, 413] width 151 height 34
drag, startPoint x: 788, startPoint y: 429, endPoint x: 826, endPoint y: 414, distance: 40.9
click at [826, 414] on div "Select category... Probill BOL PO" at bounding box center [784, 414] width 493 height 54
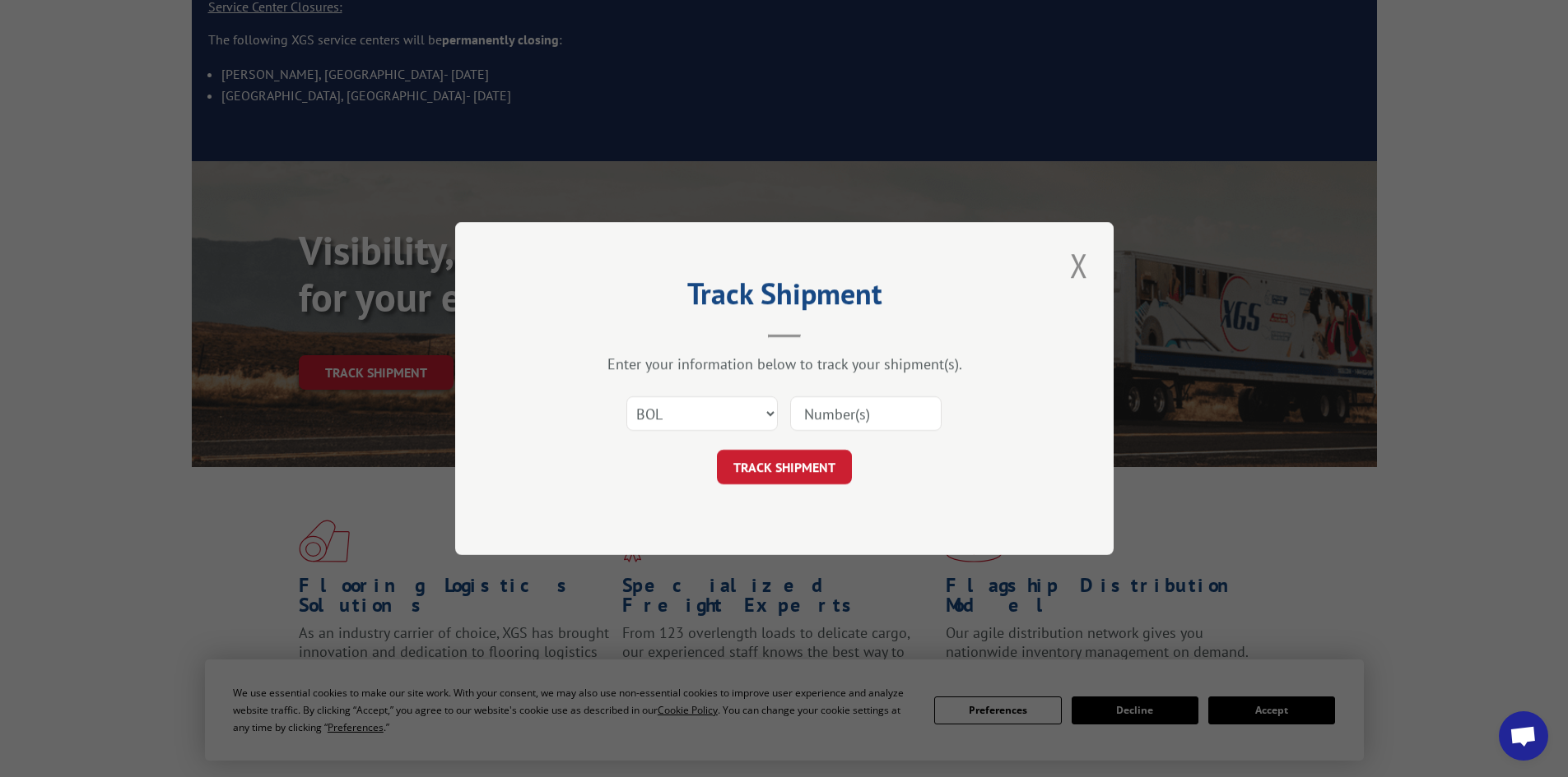
click at [826, 414] on input at bounding box center [865, 413] width 151 height 34
paste input "282245"
type input "282245"
click at [779, 462] on button "TRACK SHIPMENT" at bounding box center [784, 467] width 135 height 34
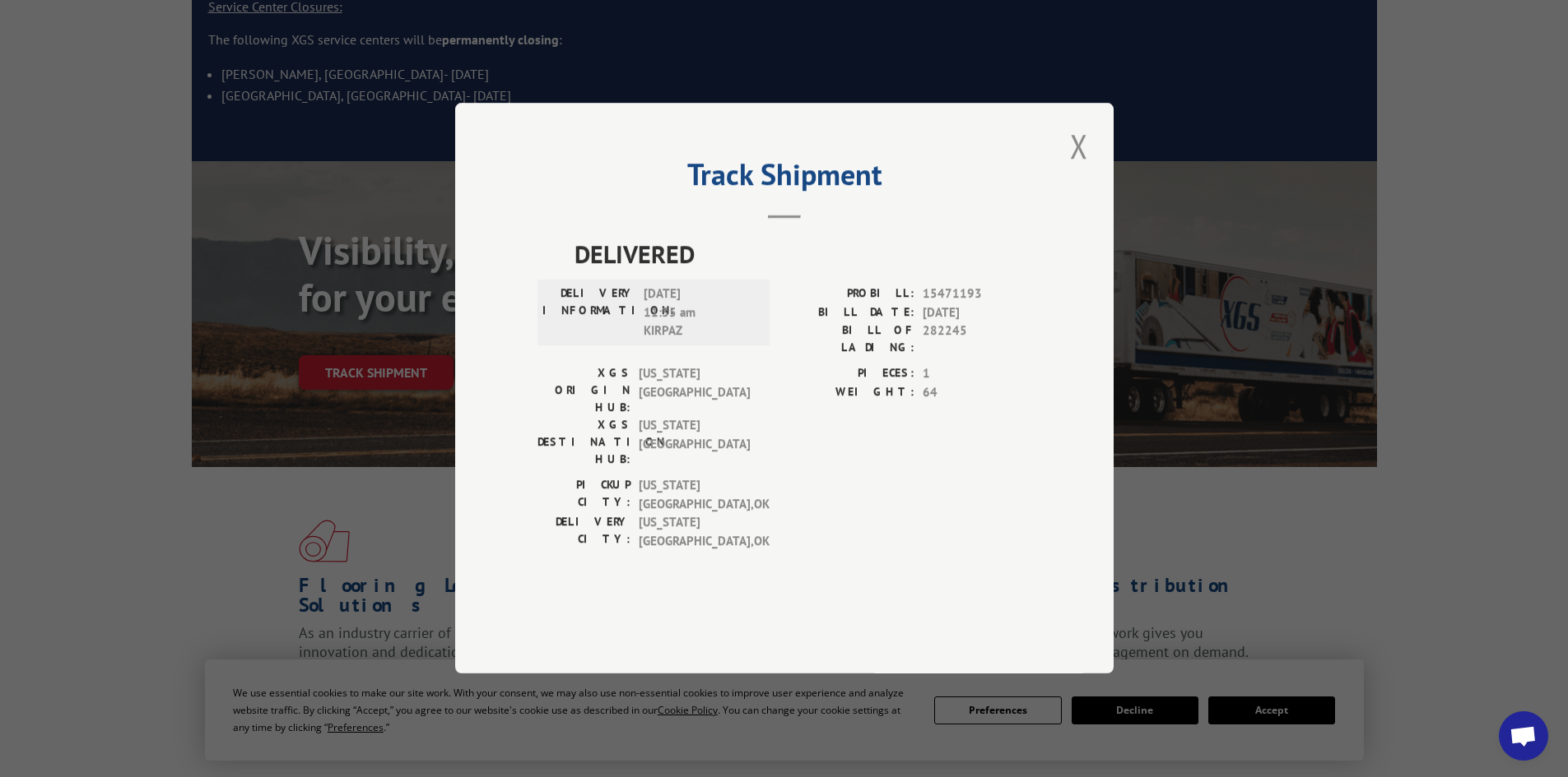
click at [903, 479] on div "[GEOGRAPHIC_DATA]: [US_STATE][GEOGRAPHIC_DATA] , OK [GEOGRAPHIC_DATA]: [US_STAT…" at bounding box center [784, 519] width 493 height 83
click at [1081, 169] on button "Close modal" at bounding box center [1079, 145] width 28 height 45
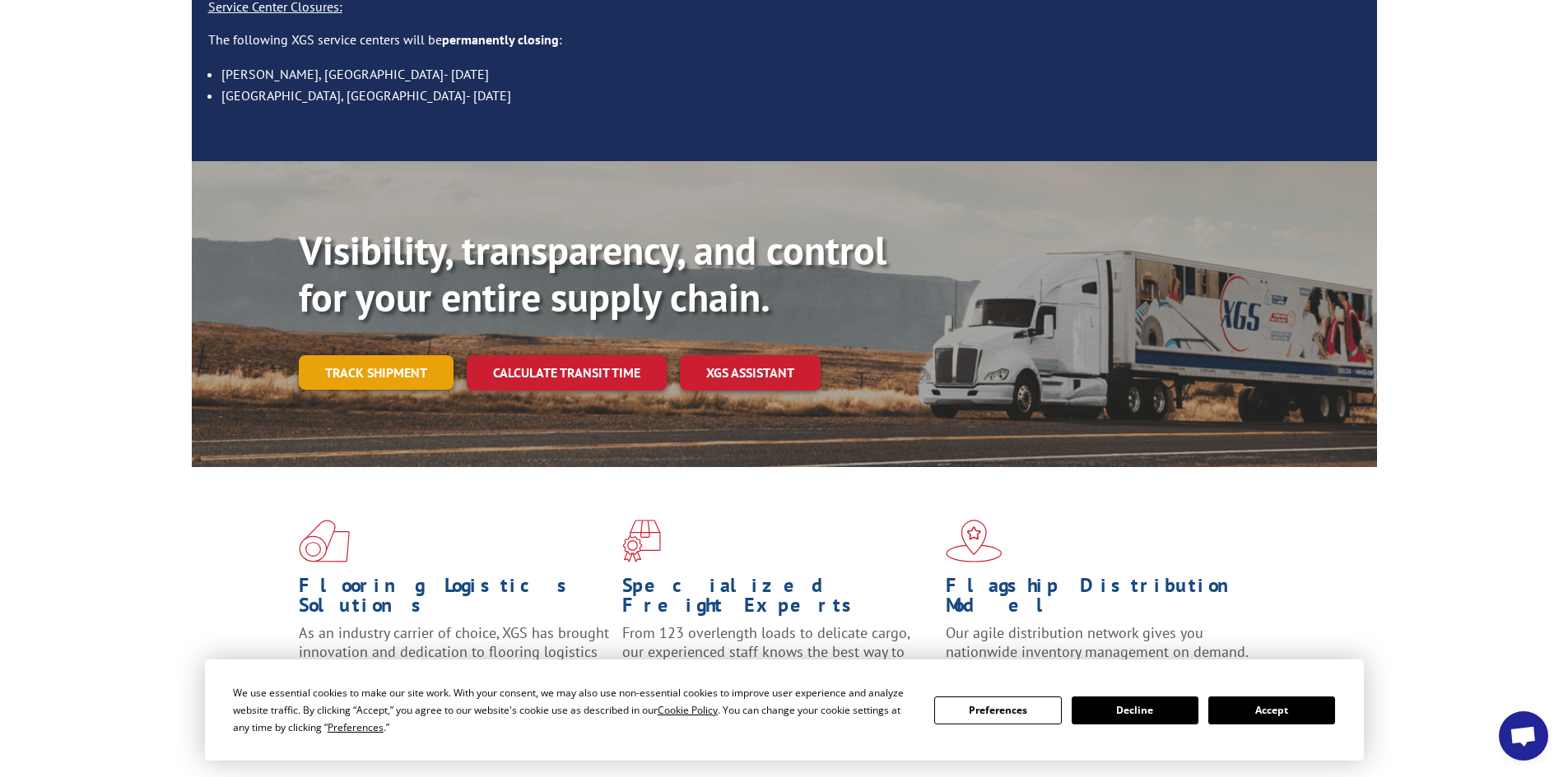
click at [361, 355] on link "Track shipment" at bounding box center [376, 372] width 155 height 34
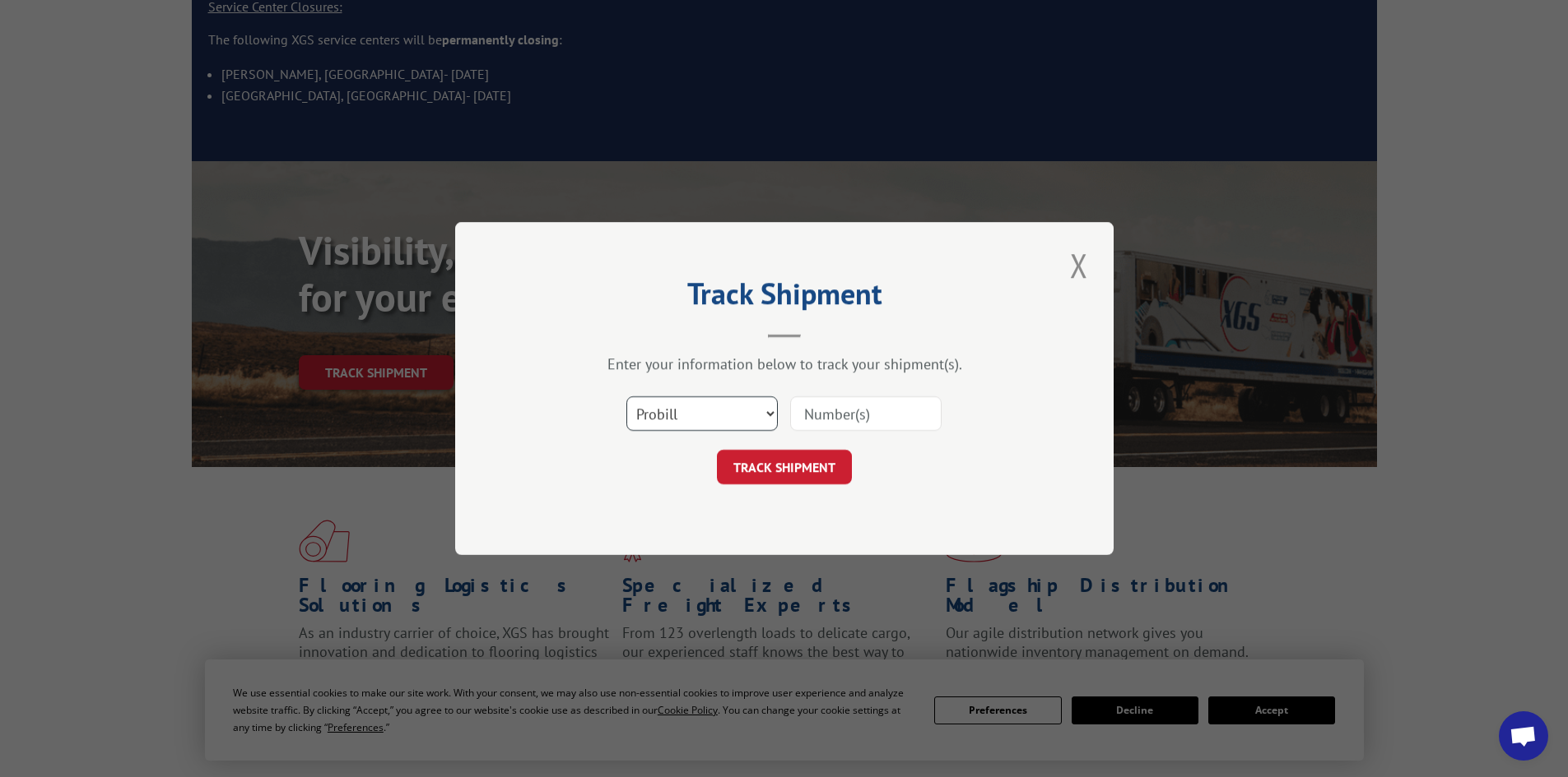
click at [672, 418] on select "Select category... Probill BOL PO" at bounding box center [702, 413] width 151 height 34
select select "bol"
click at [626, 396] on select "Select category... Probill BOL PO" at bounding box center [702, 413] width 151 height 34
click at [827, 405] on input at bounding box center [865, 413] width 151 height 34
paste input "282245"
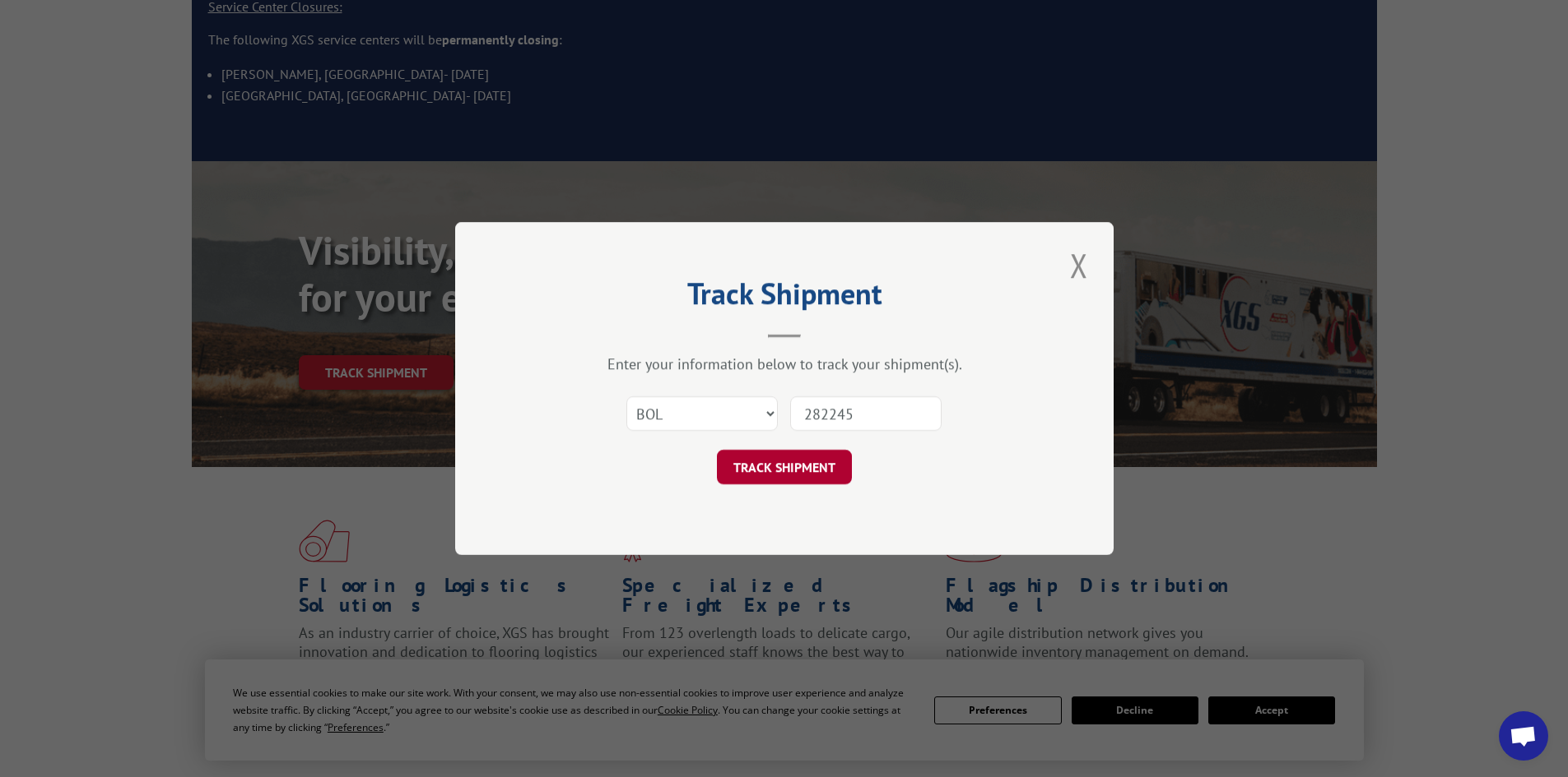
type input "282245"
click at [827, 461] on button "TRACK SHIPMENT" at bounding box center [784, 467] width 135 height 34
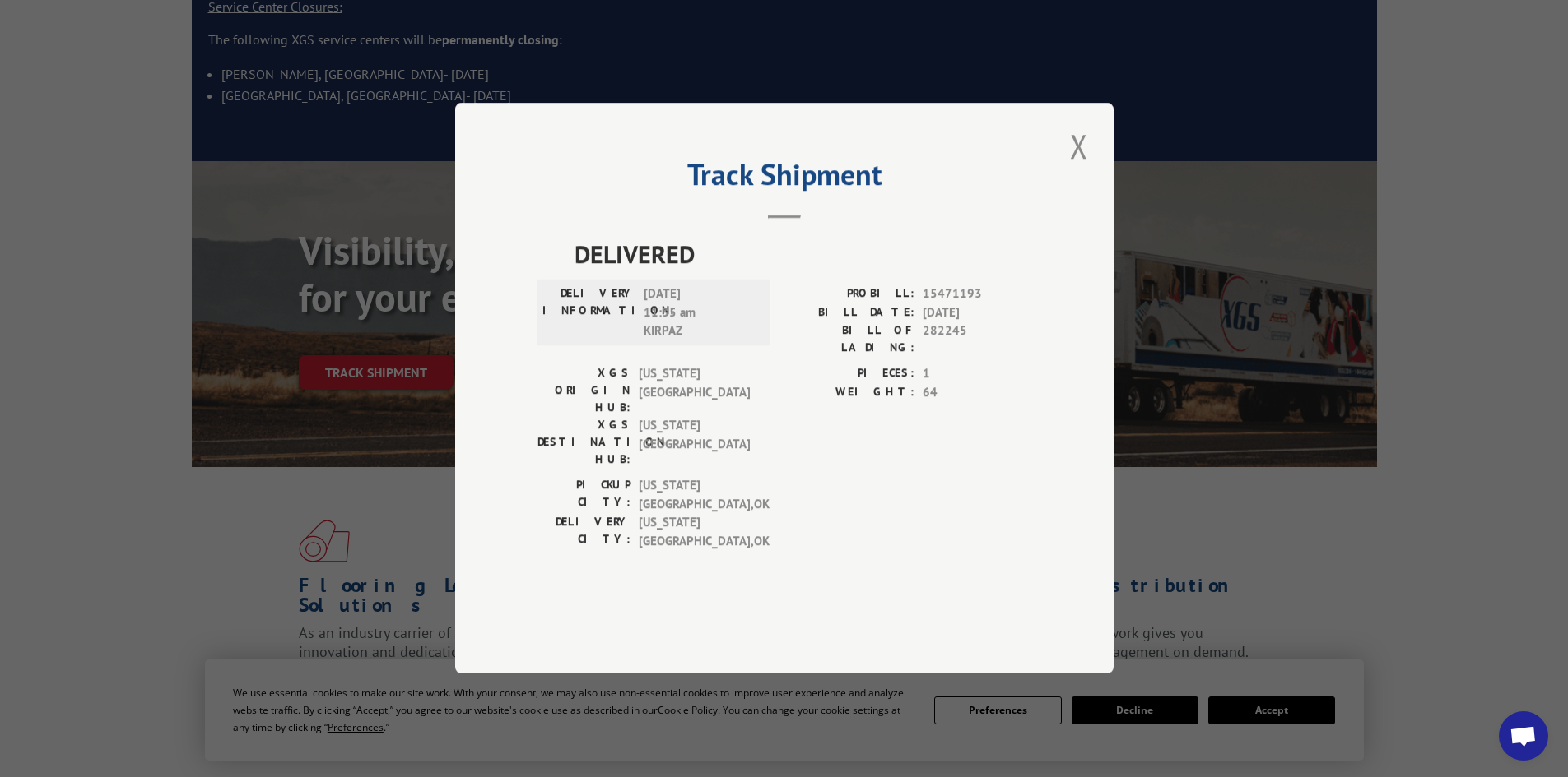
click at [826, 463] on div "PIECES: 1 WEIGHT: 64" at bounding box center [908, 420] width 247 height 112
click at [1083, 169] on button "Close modal" at bounding box center [1079, 145] width 28 height 45
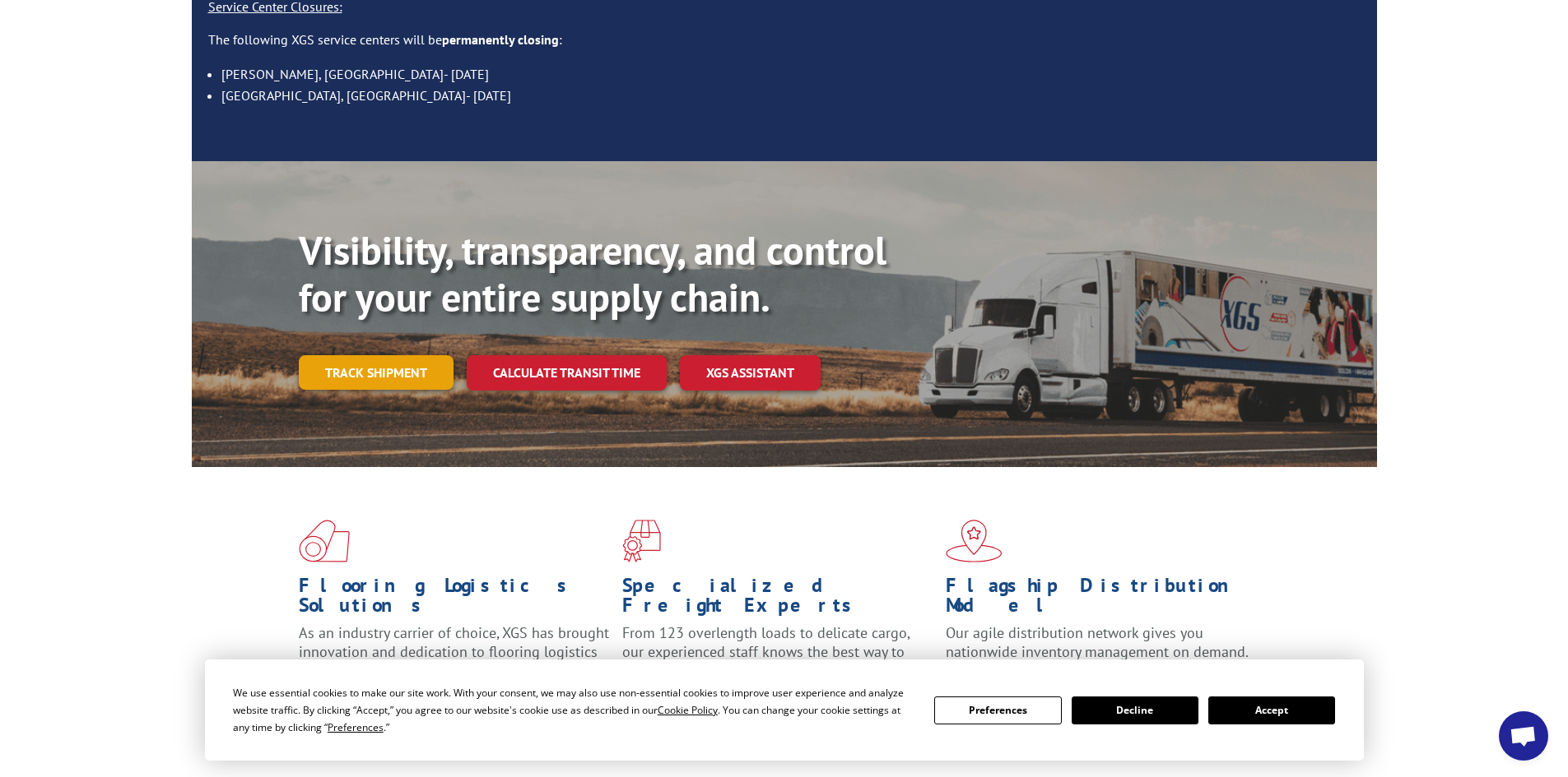
click at [419, 355] on link "Track shipment" at bounding box center [376, 372] width 155 height 34
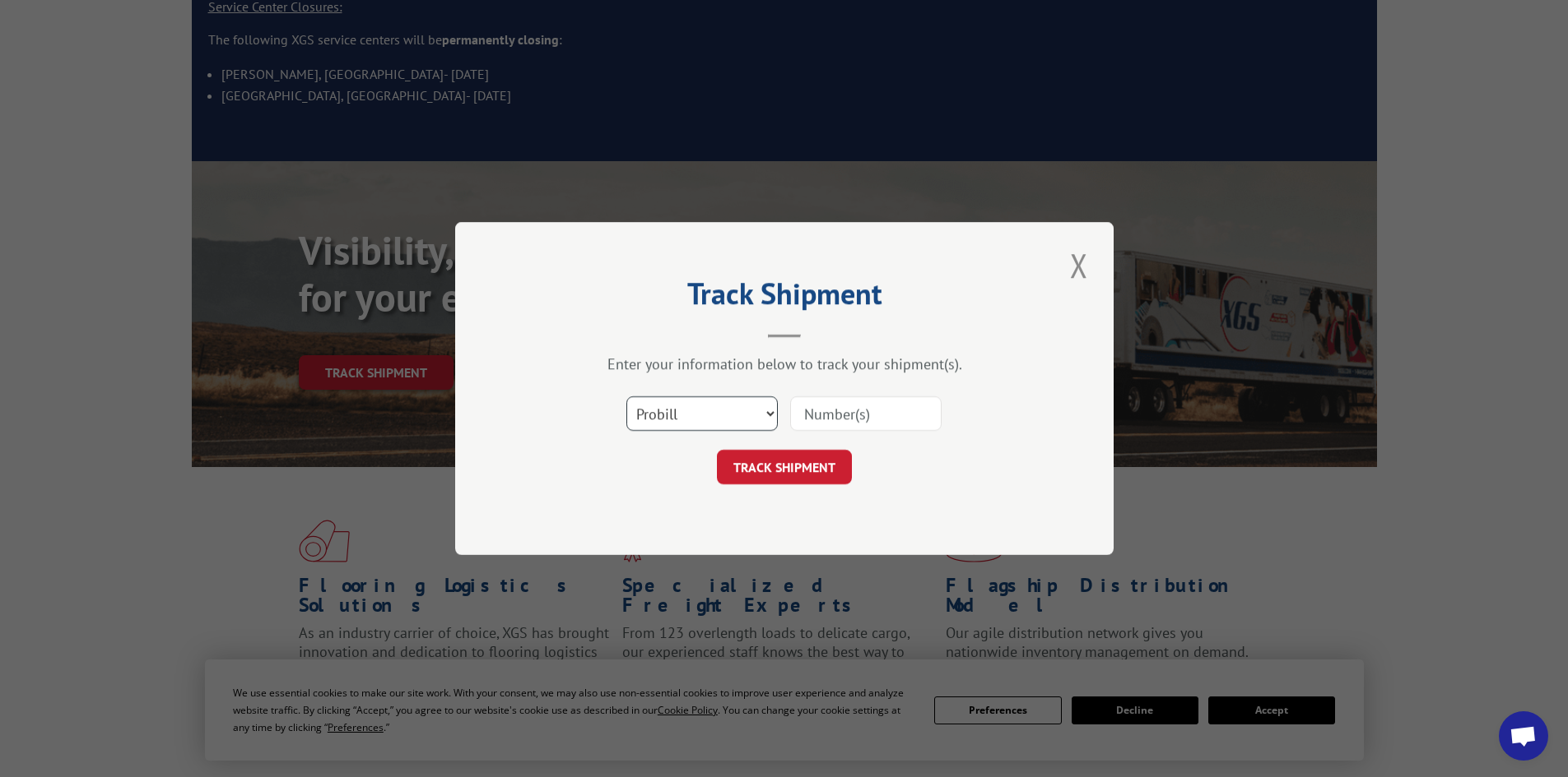
click at [707, 403] on select "Select category... Probill BOL PO" at bounding box center [702, 413] width 151 height 34
select select "po"
click at [626, 396] on select "Select category... Probill BOL PO" at bounding box center [702, 413] width 151 height 34
click at [832, 416] on input at bounding box center [865, 413] width 151 height 34
paste input "63515682"
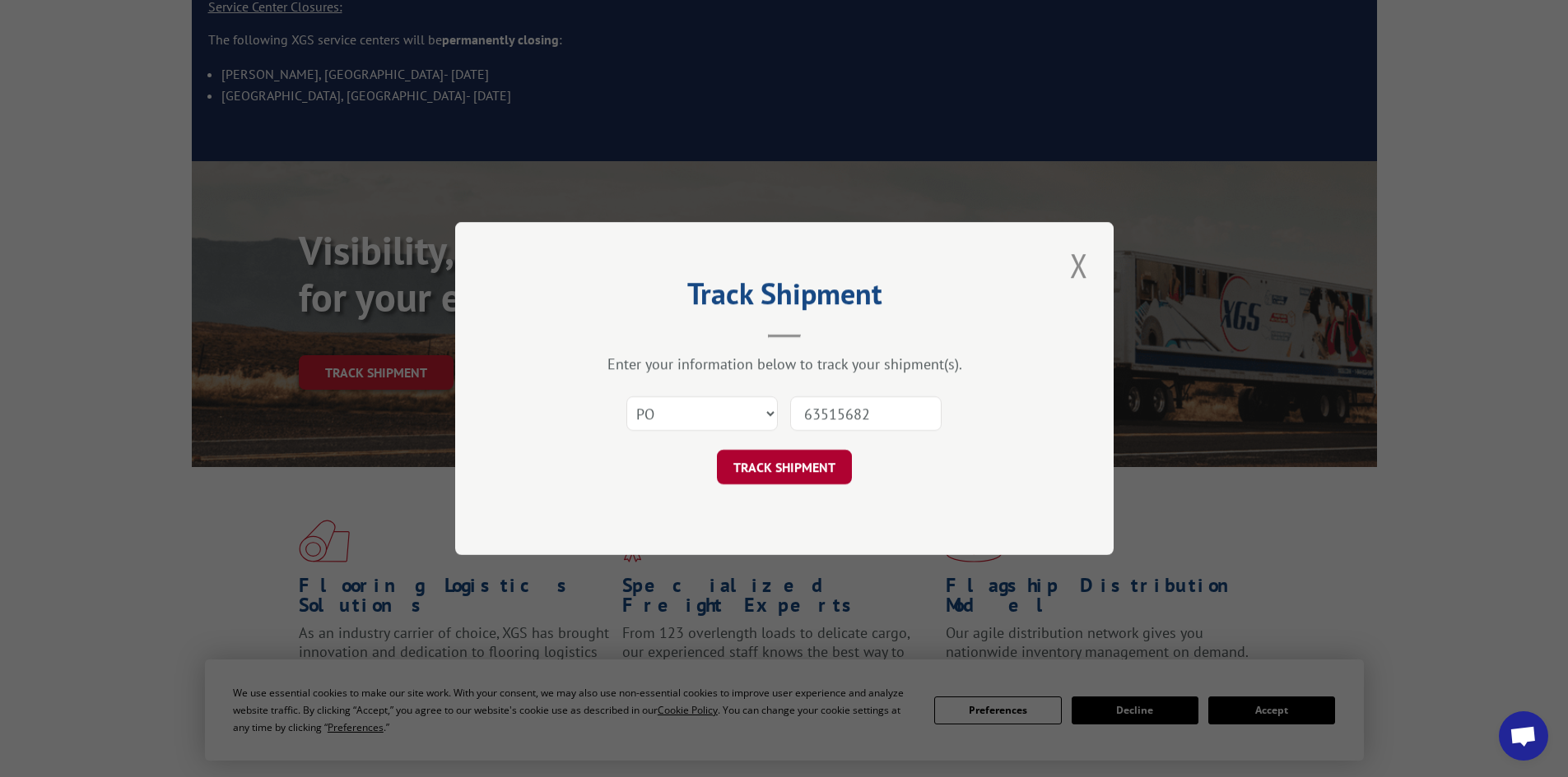
type input "63515682"
click at [803, 483] on button "TRACK SHIPMENT" at bounding box center [784, 467] width 135 height 34
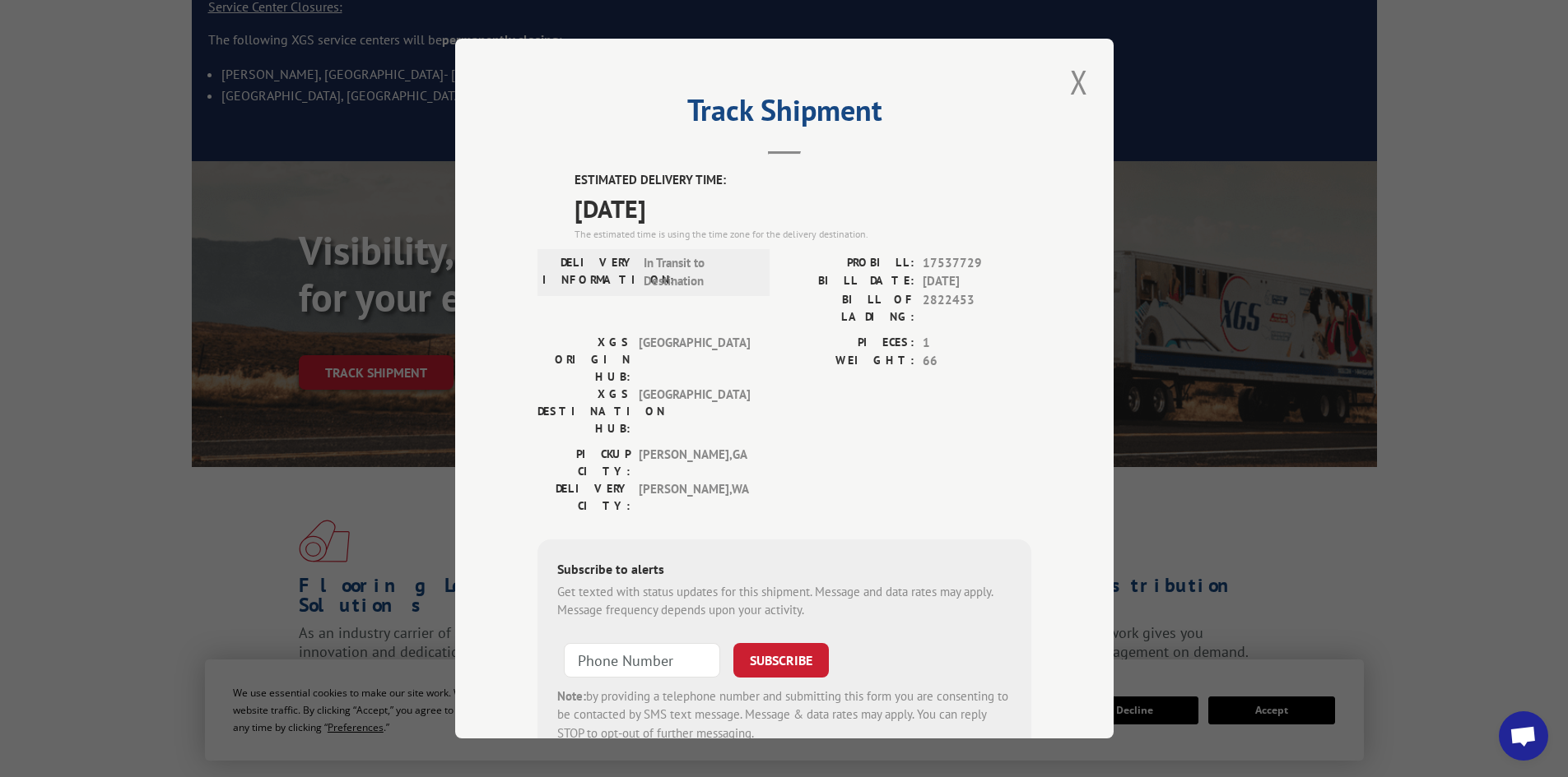
click at [769, 446] on div "PICKUP CITY: [GEOGRAPHIC_DATA] , [GEOGRAPHIC_DATA]: [GEOGRAPHIC_DATA] , [GEOGRA…" at bounding box center [784, 484] width 493 height 77
drag, startPoint x: 914, startPoint y: 301, endPoint x: 980, endPoint y: 298, distance: 66.1
click at [980, 298] on div "BILL OF LADING: 2822453" at bounding box center [908, 308] width 247 height 34
copy span "2822453"
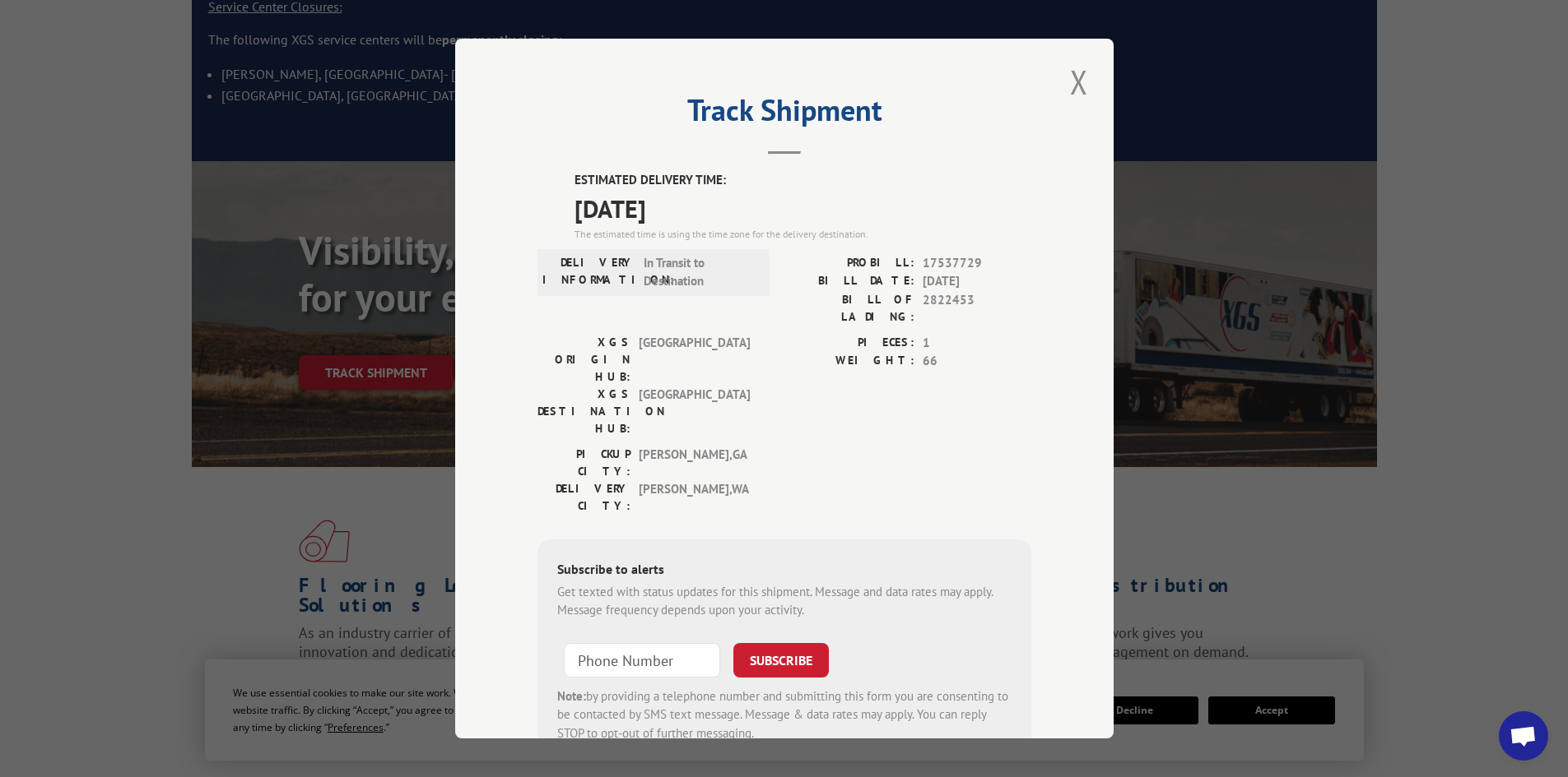
click at [978, 334] on span "1" at bounding box center [977, 344] width 109 height 19
